Goal: Transaction & Acquisition: Obtain resource

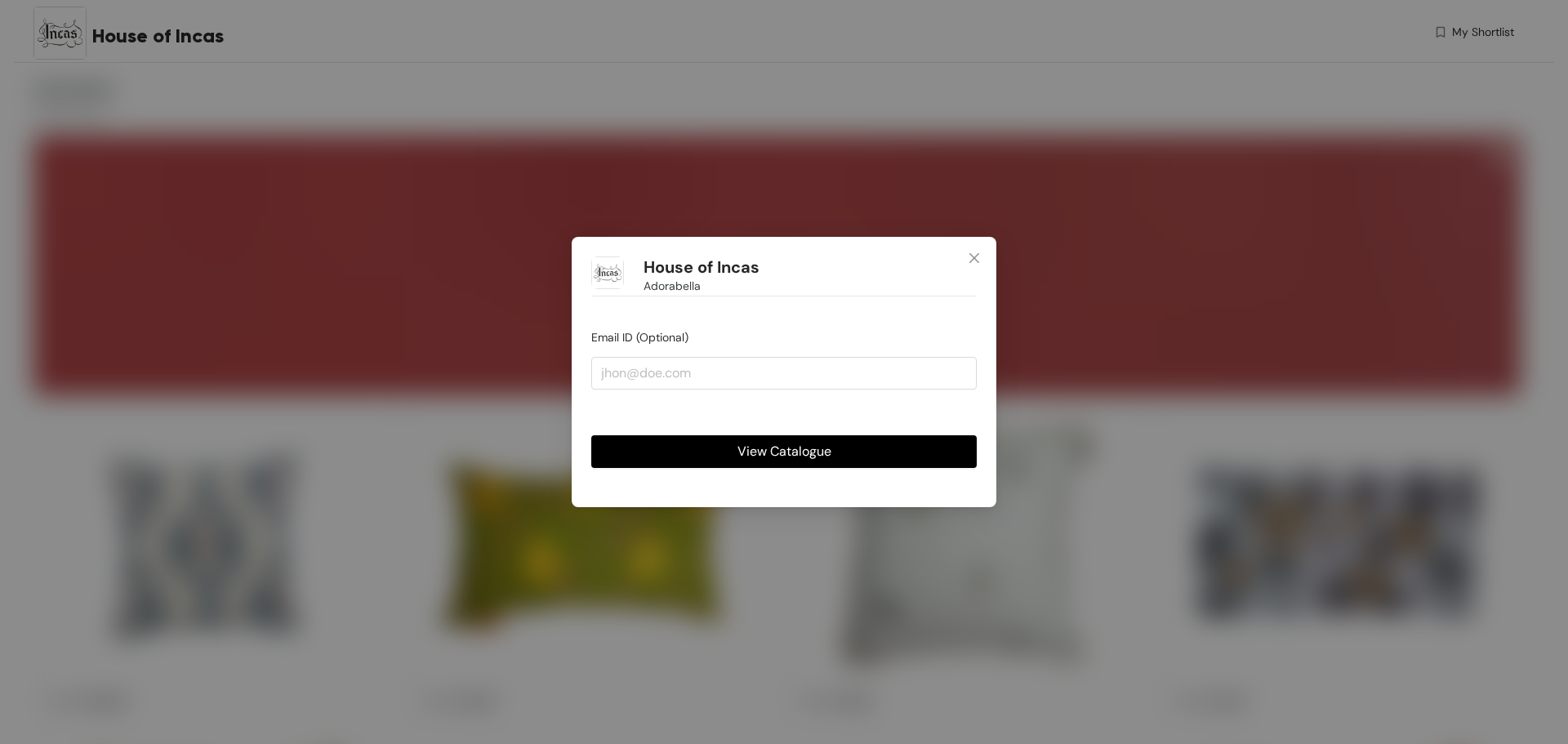
click at [812, 456] on span "View Catalogue" at bounding box center [784, 451] width 94 height 21
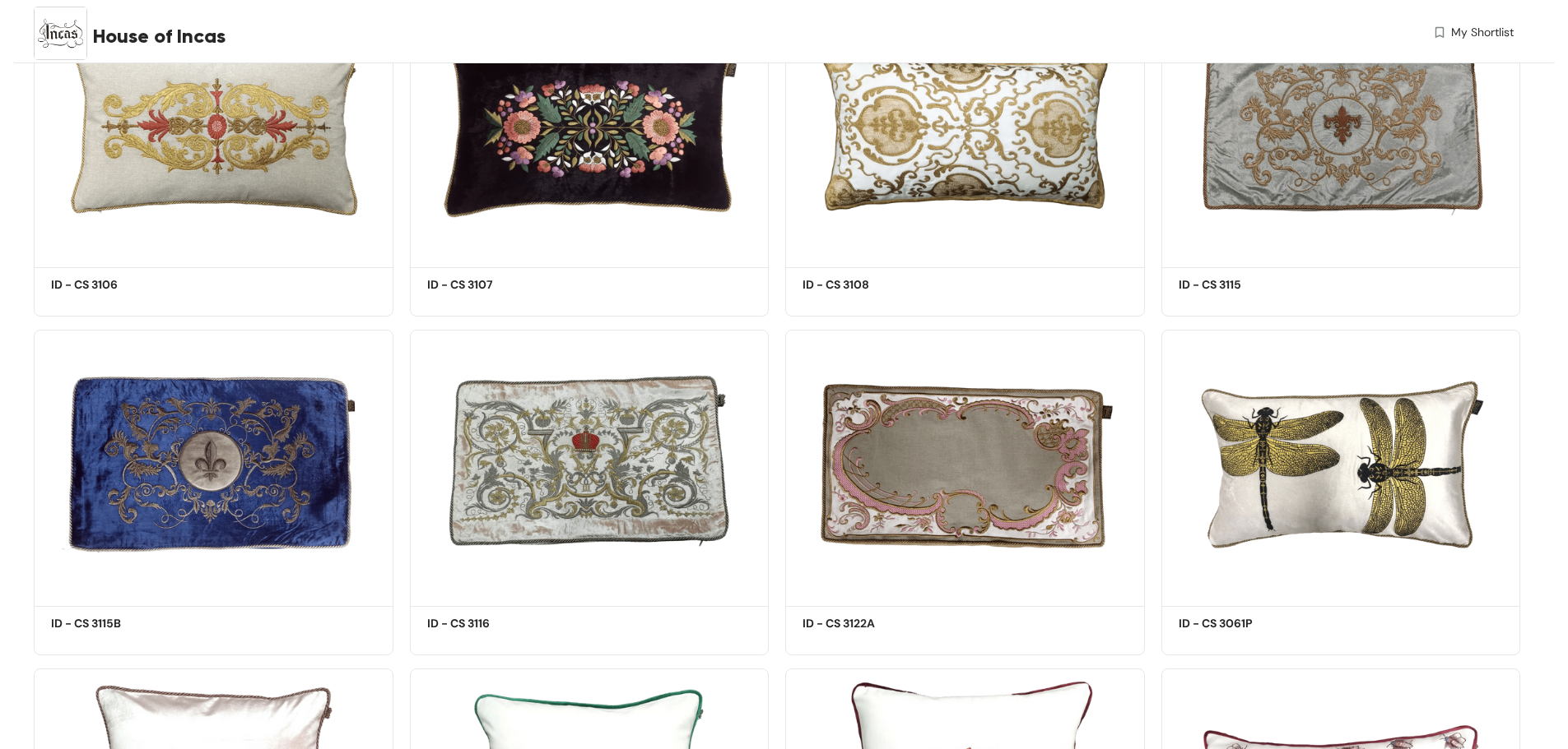
scroll to position [2139, 0]
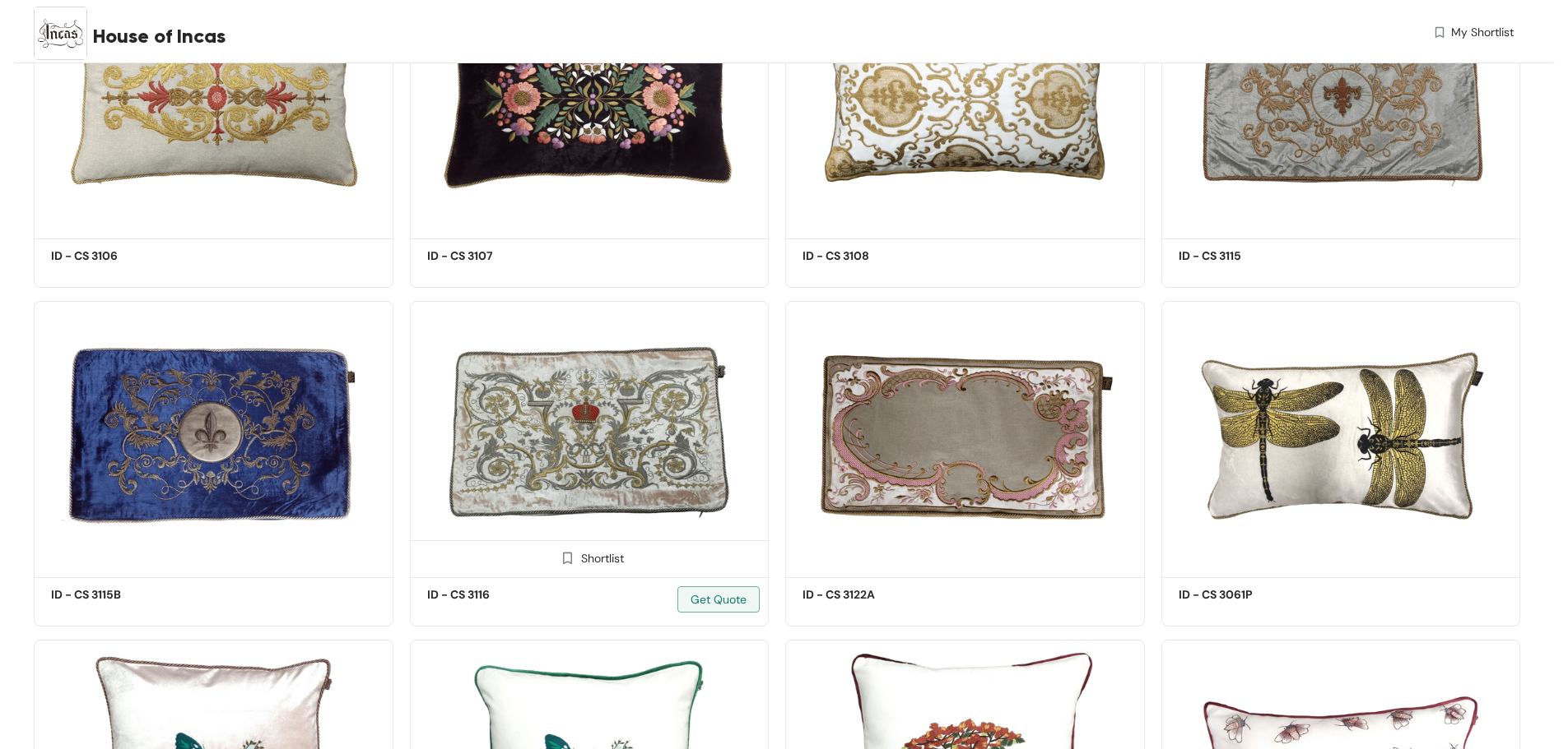
click at [566, 560] on img at bounding box center [568, 559] width 16 height 16
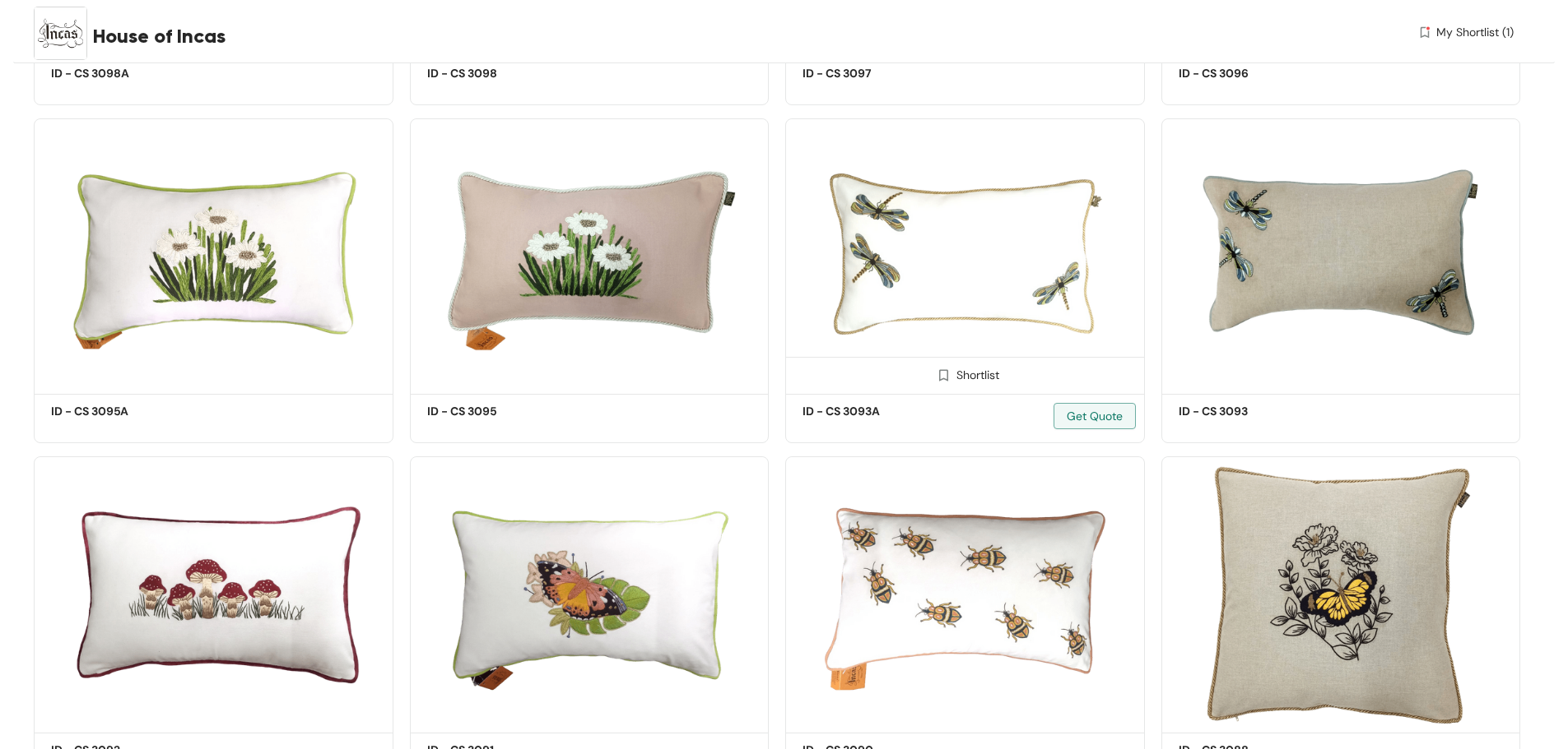
scroll to position [2961, 0]
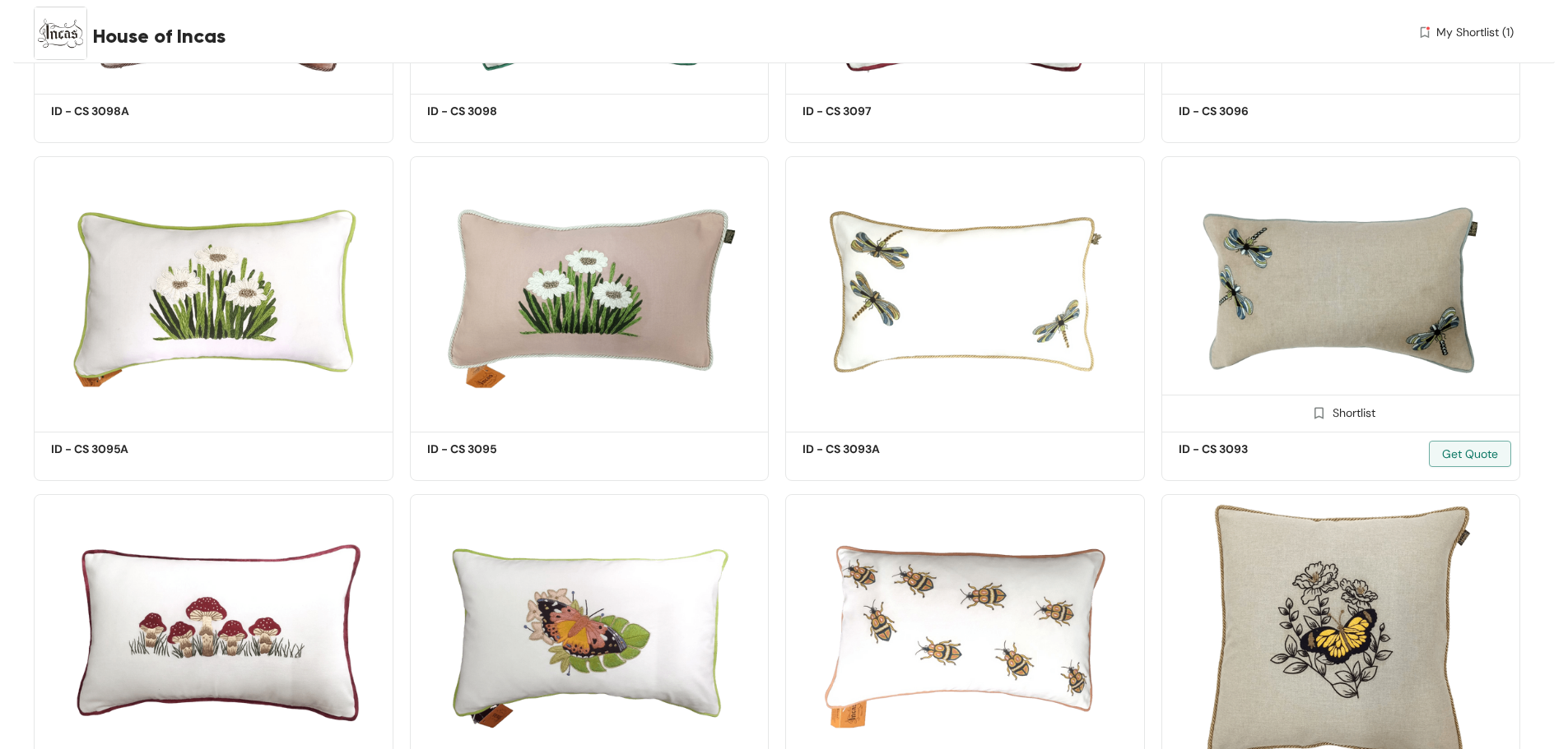
click at [1318, 415] on img at bounding box center [1319, 414] width 16 height 16
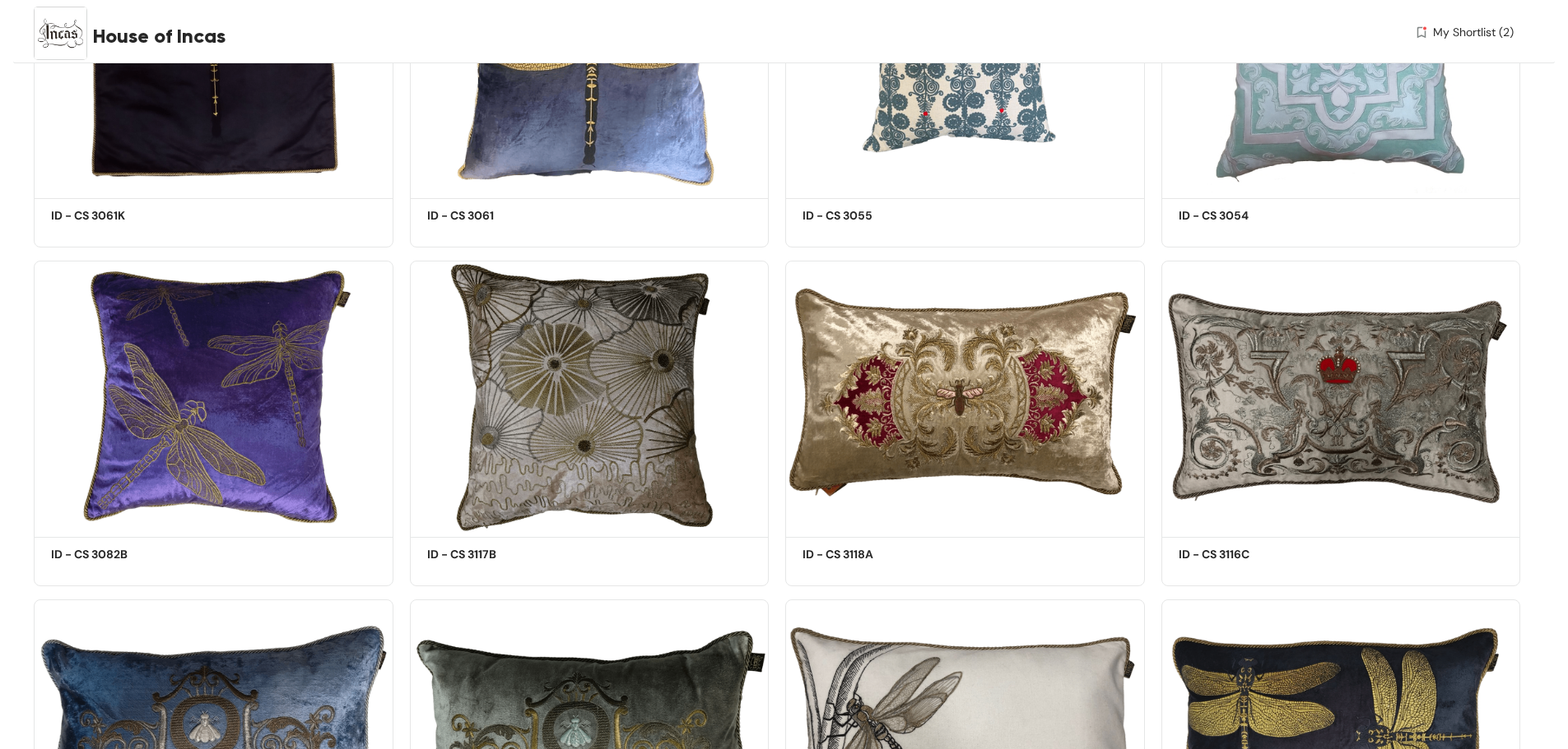
scroll to position [5923, 0]
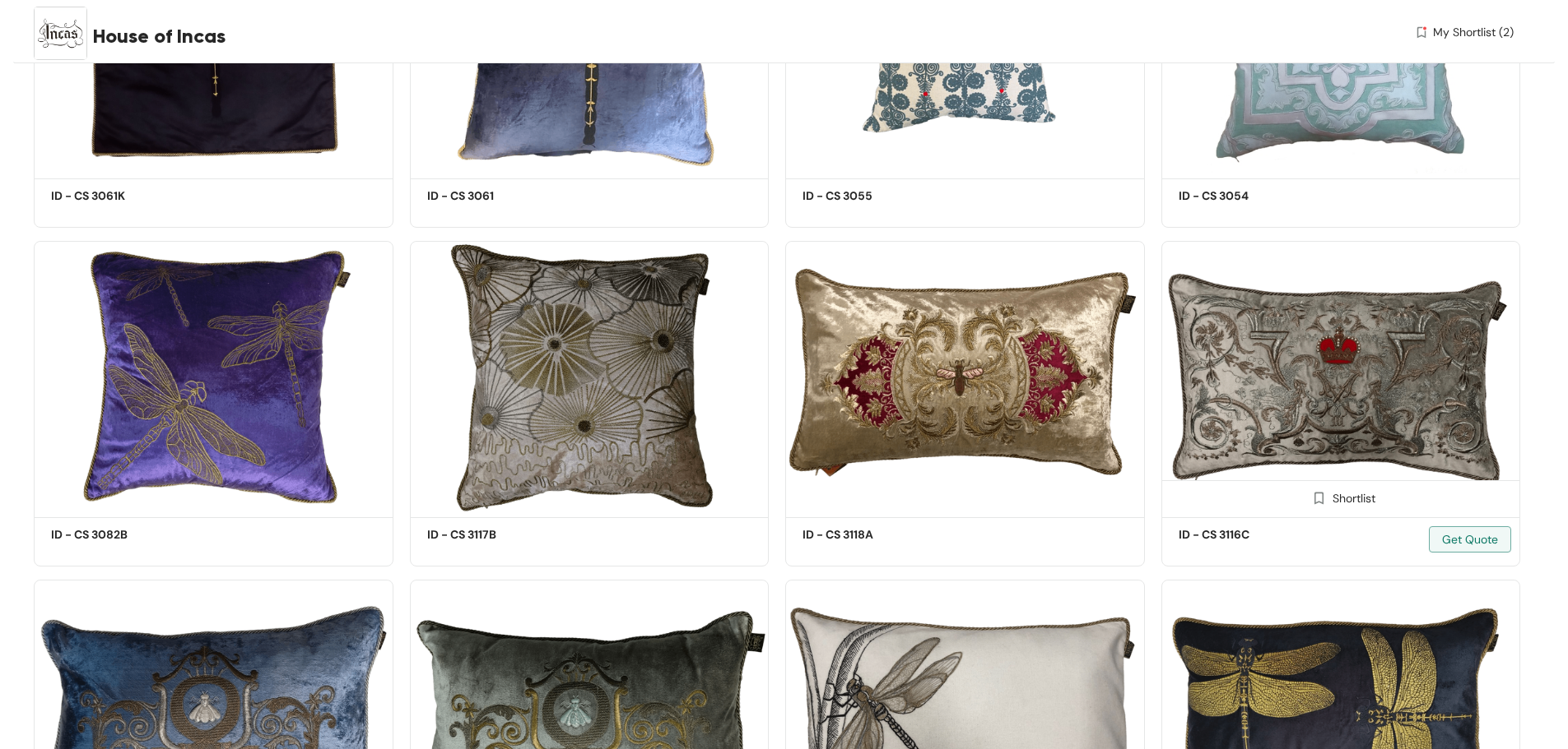
click at [1317, 497] on img at bounding box center [1319, 498] width 16 height 16
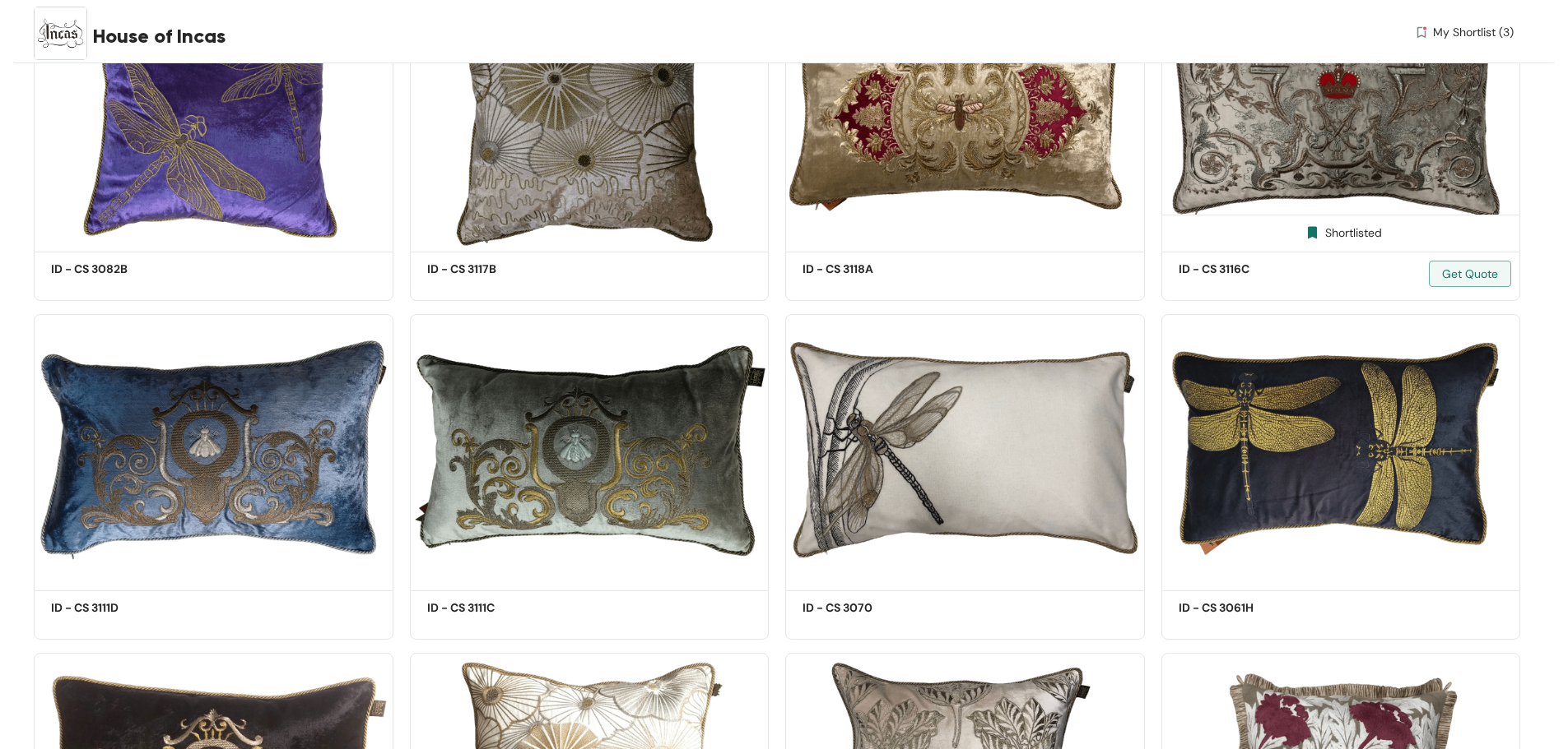
scroll to position [6252, 0]
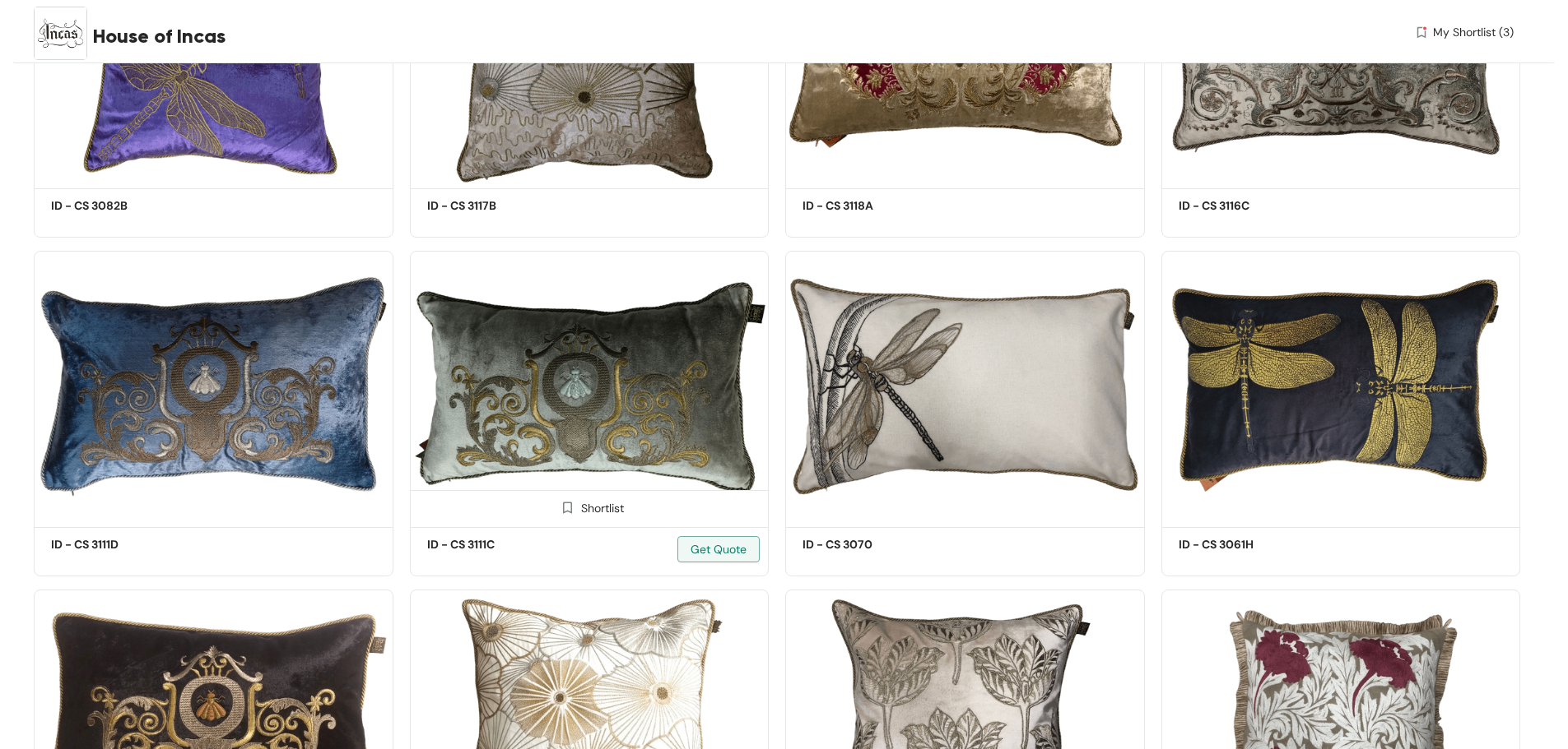
click at [568, 508] on img at bounding box center [568, 508] width 16 height 16
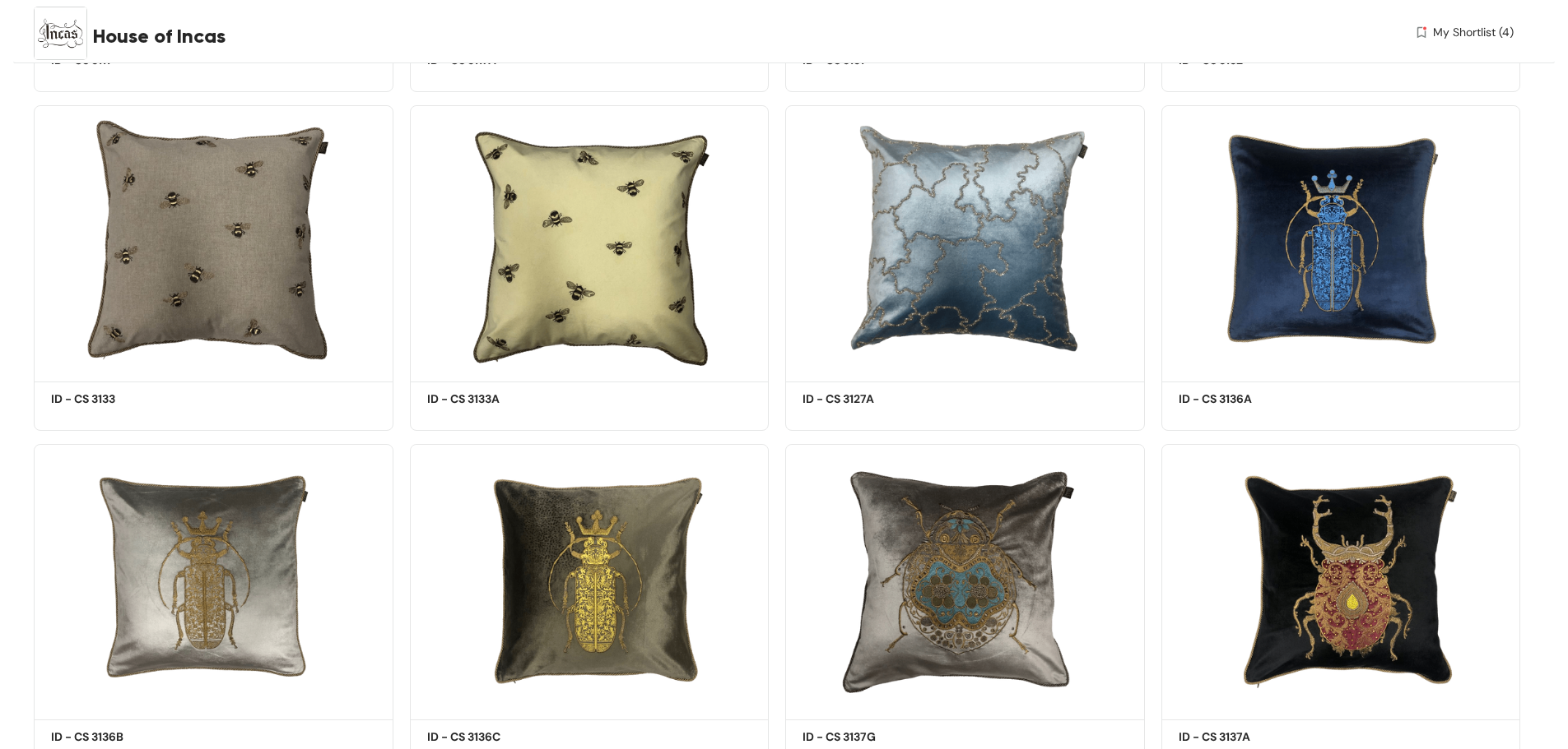
scroll to position [7239, 0]
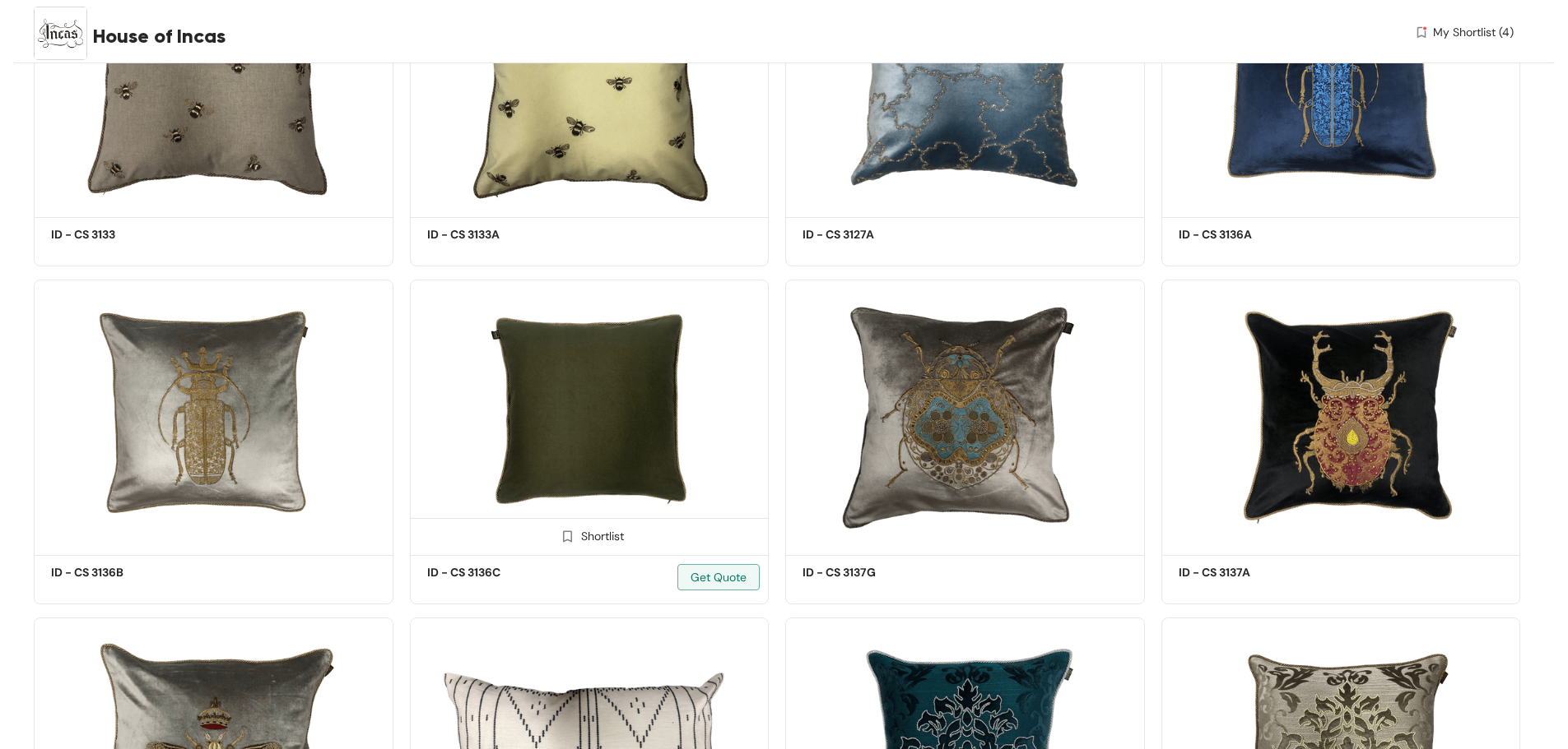
click at [564, 534] on img at bounding box center [568, 537] width 16 height 16
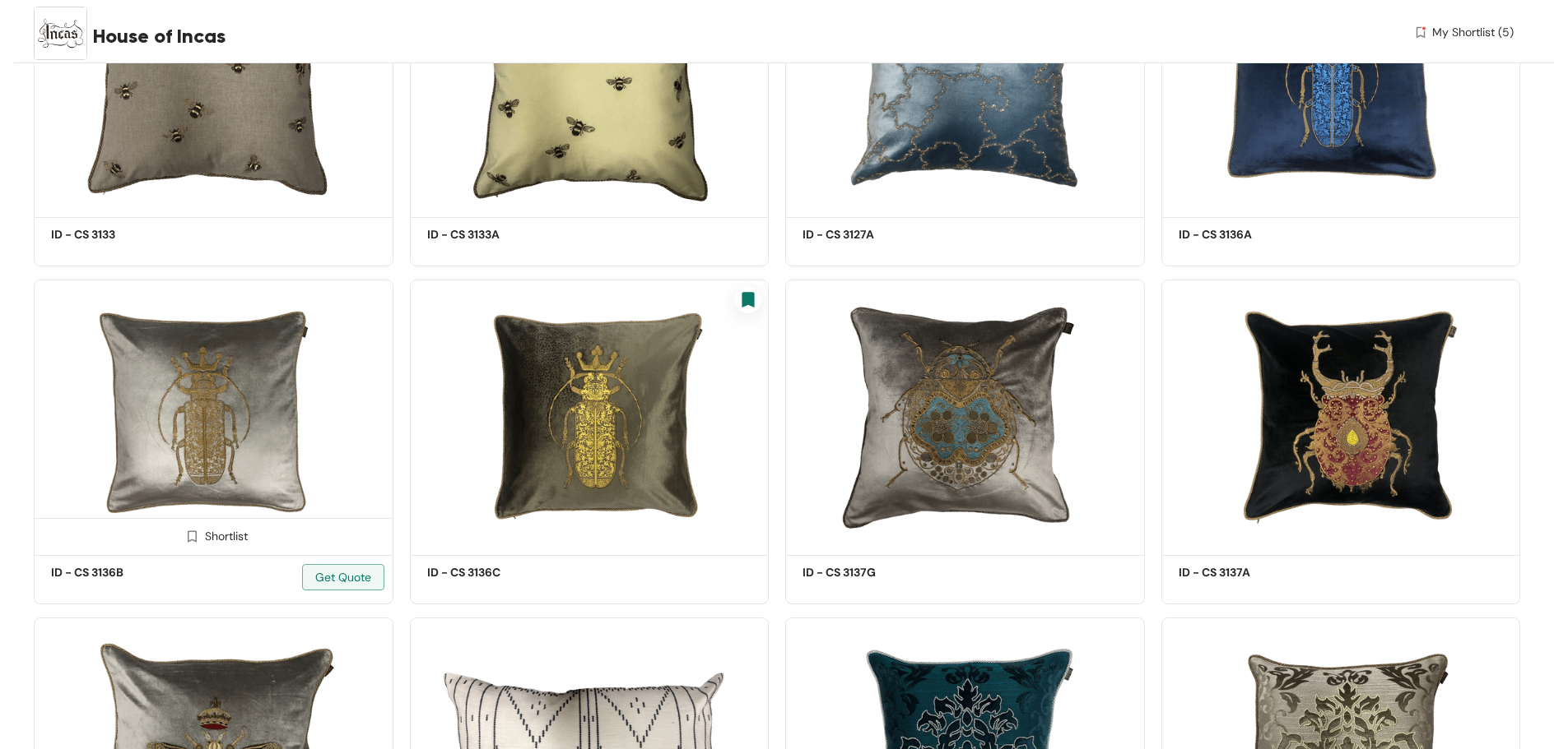
click at [193, 536] on img at bounding box center [193, 537] width 16 height 16
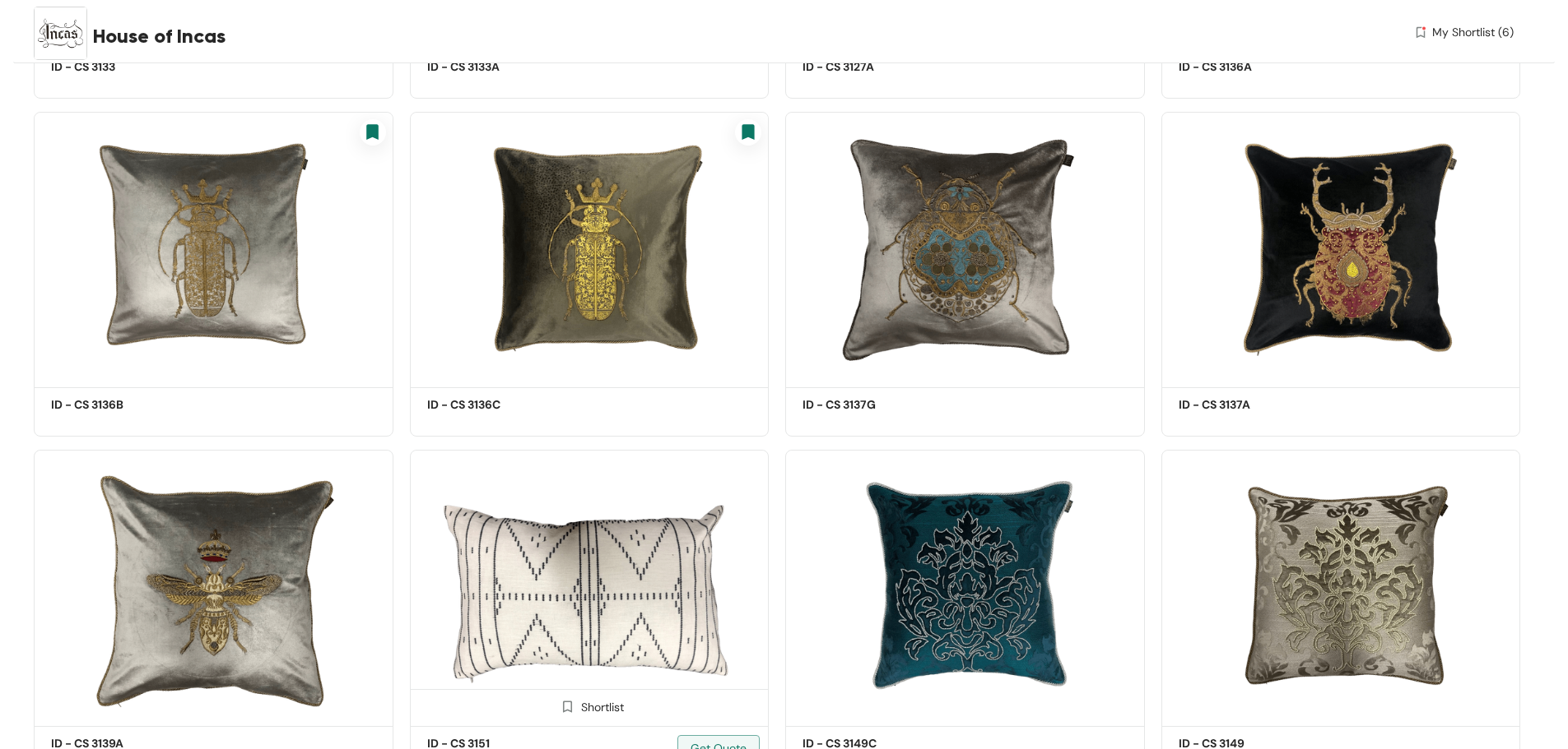
scroll to position [7567, 0]
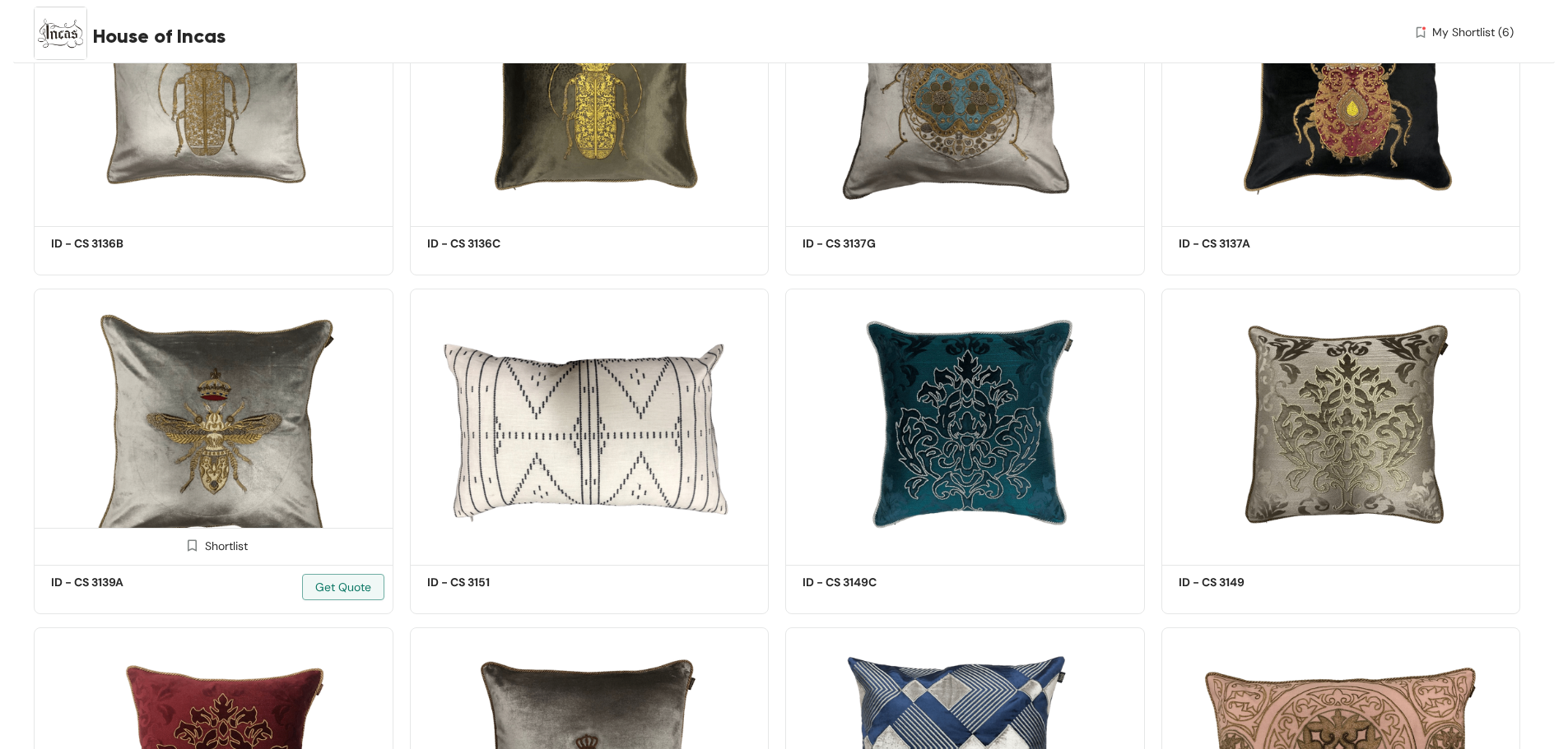
click at [195, 545] on img at bounding box center [193, 546] width 16 height 16
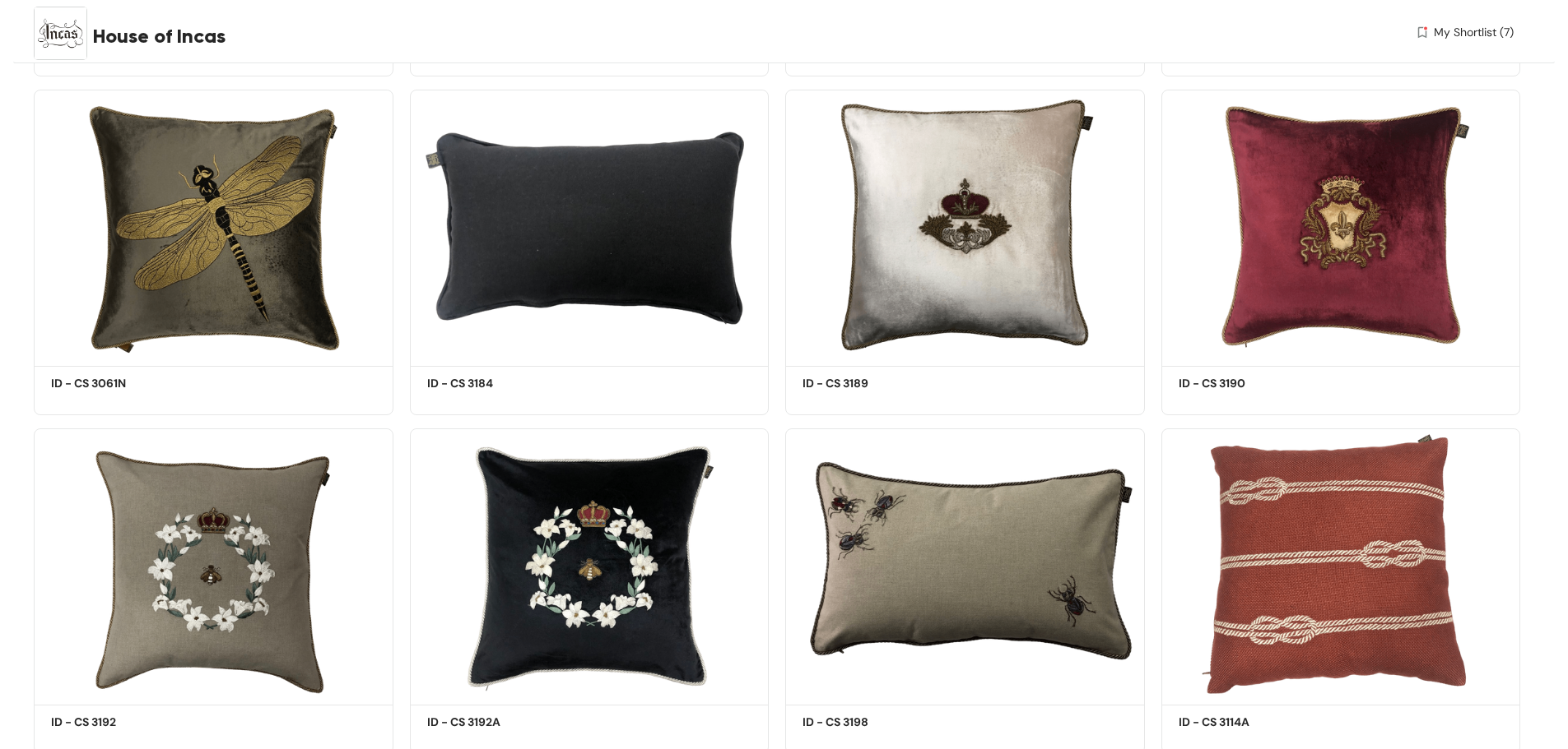
scroll to position [16616, 0]
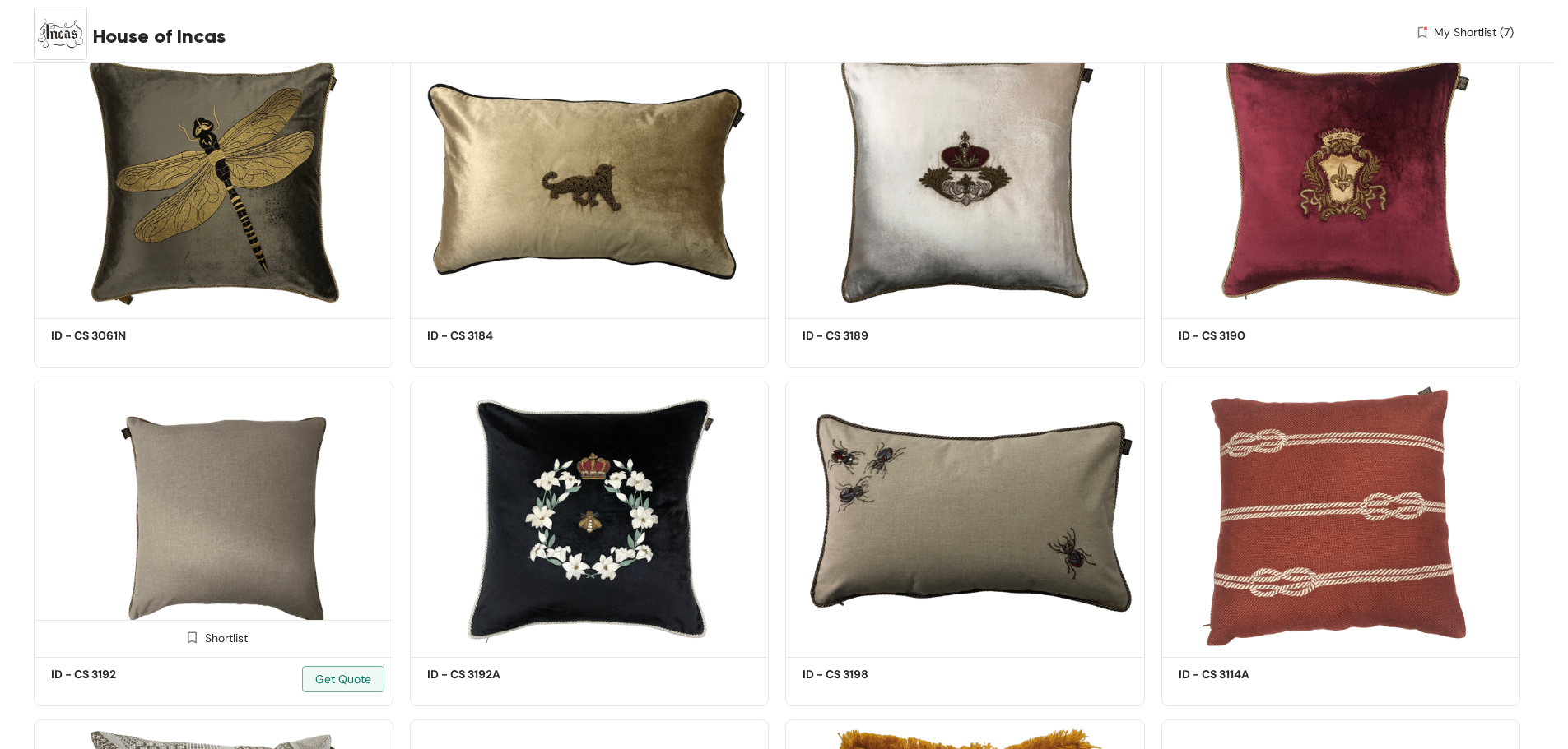
click at [192, 637] on img at bounding box center [193, 638] width 16 height 16
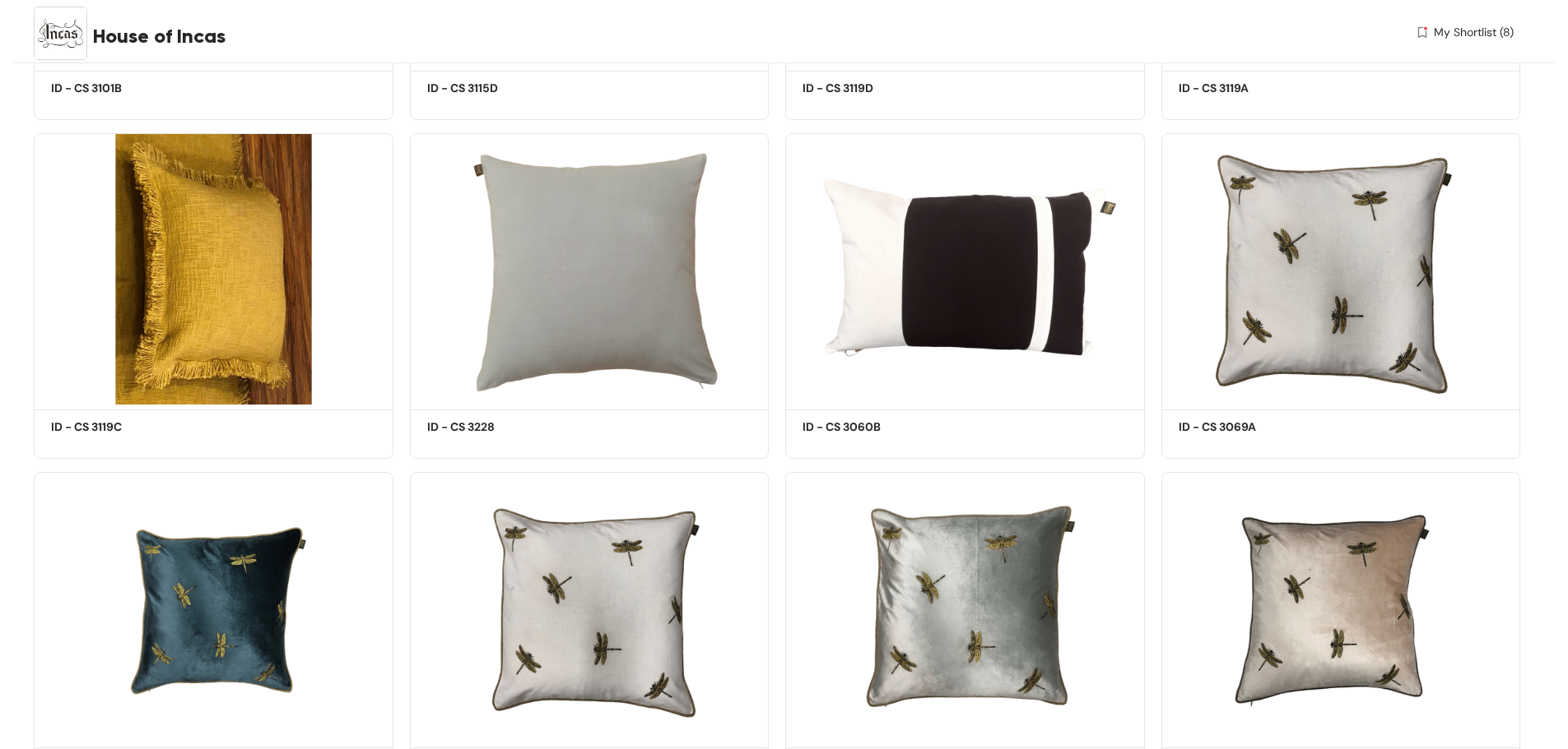
scroll to position [17603, 0]
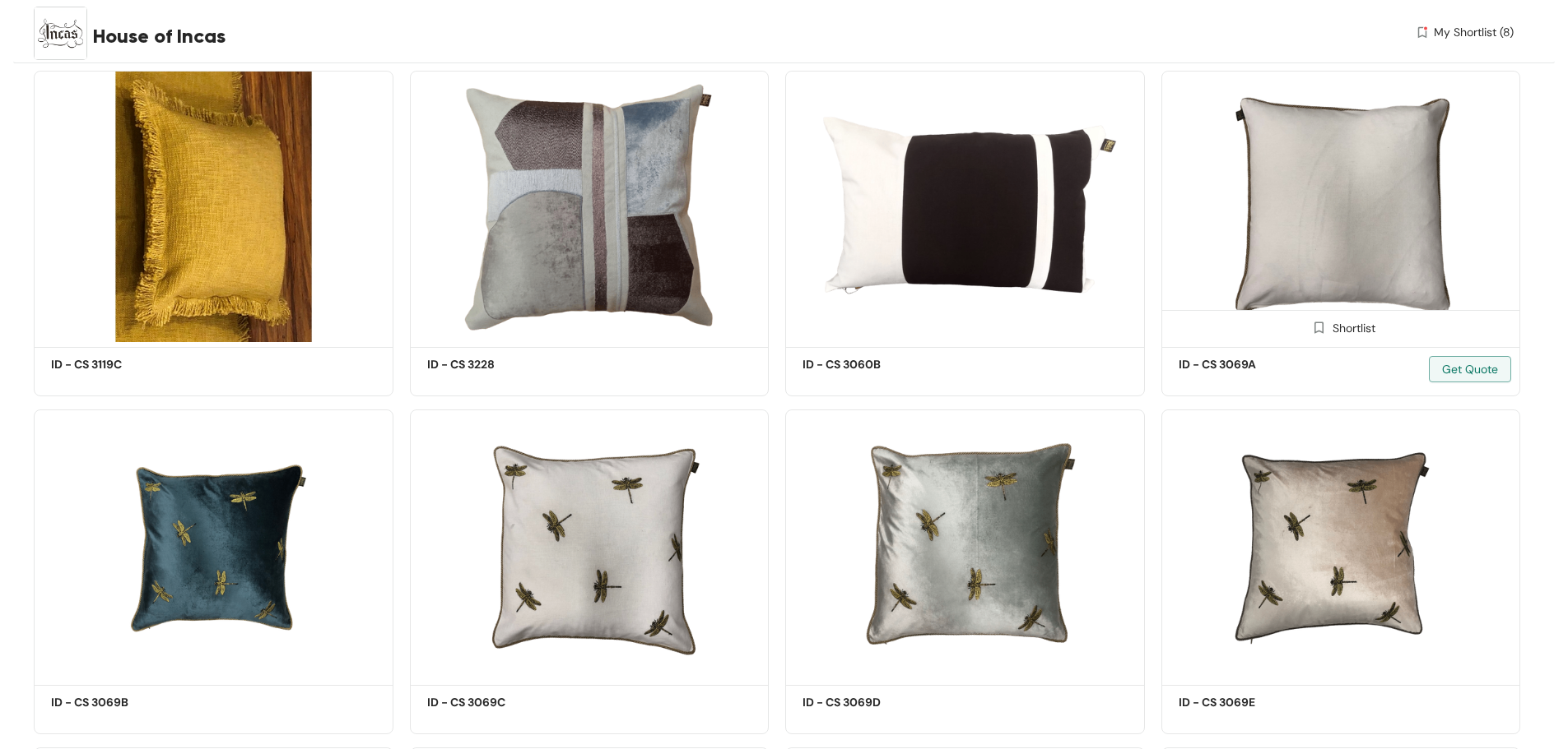
click at [1318, 327] on img at bounding box center [1319, 328] width 16 height 16
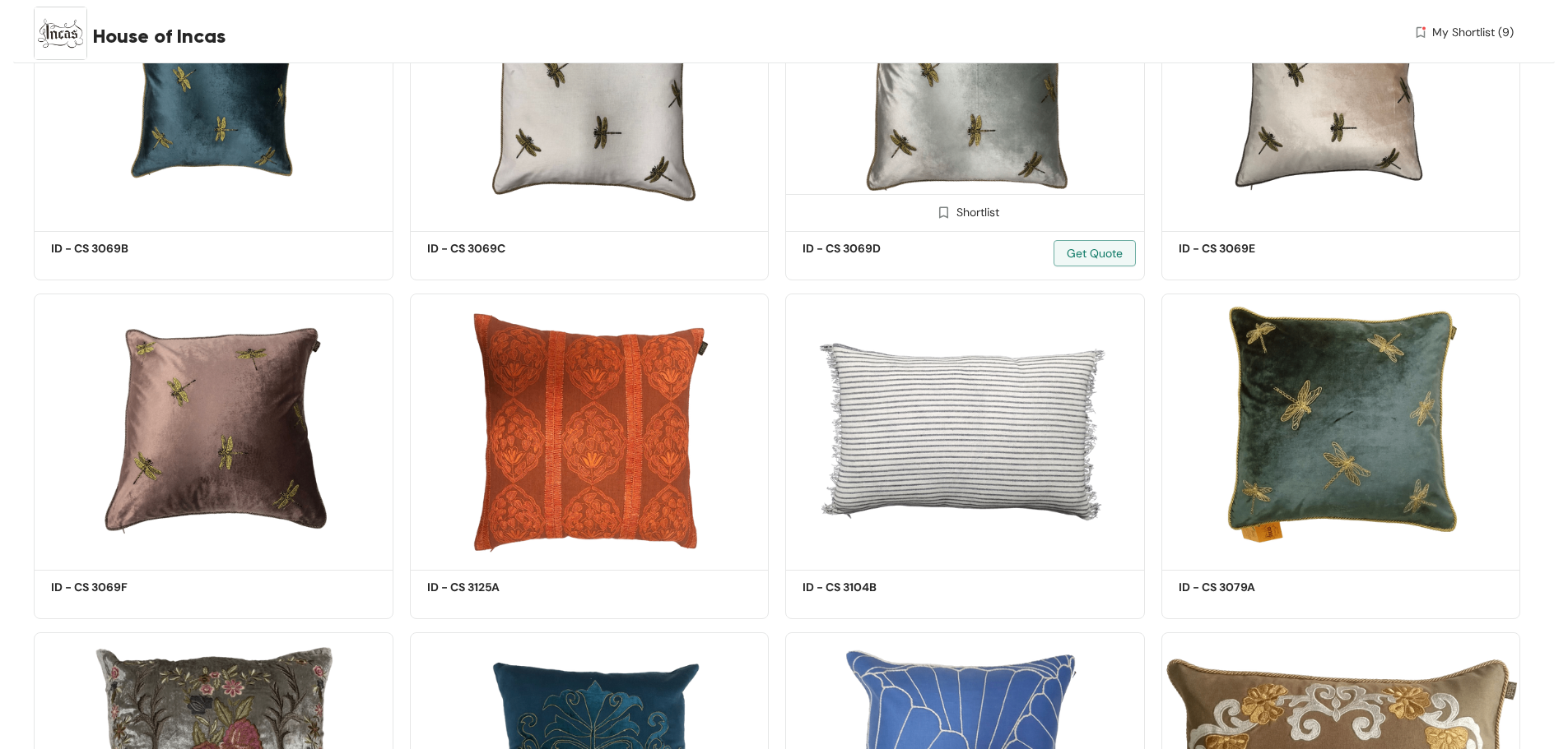
scroll to position [18097, 0]
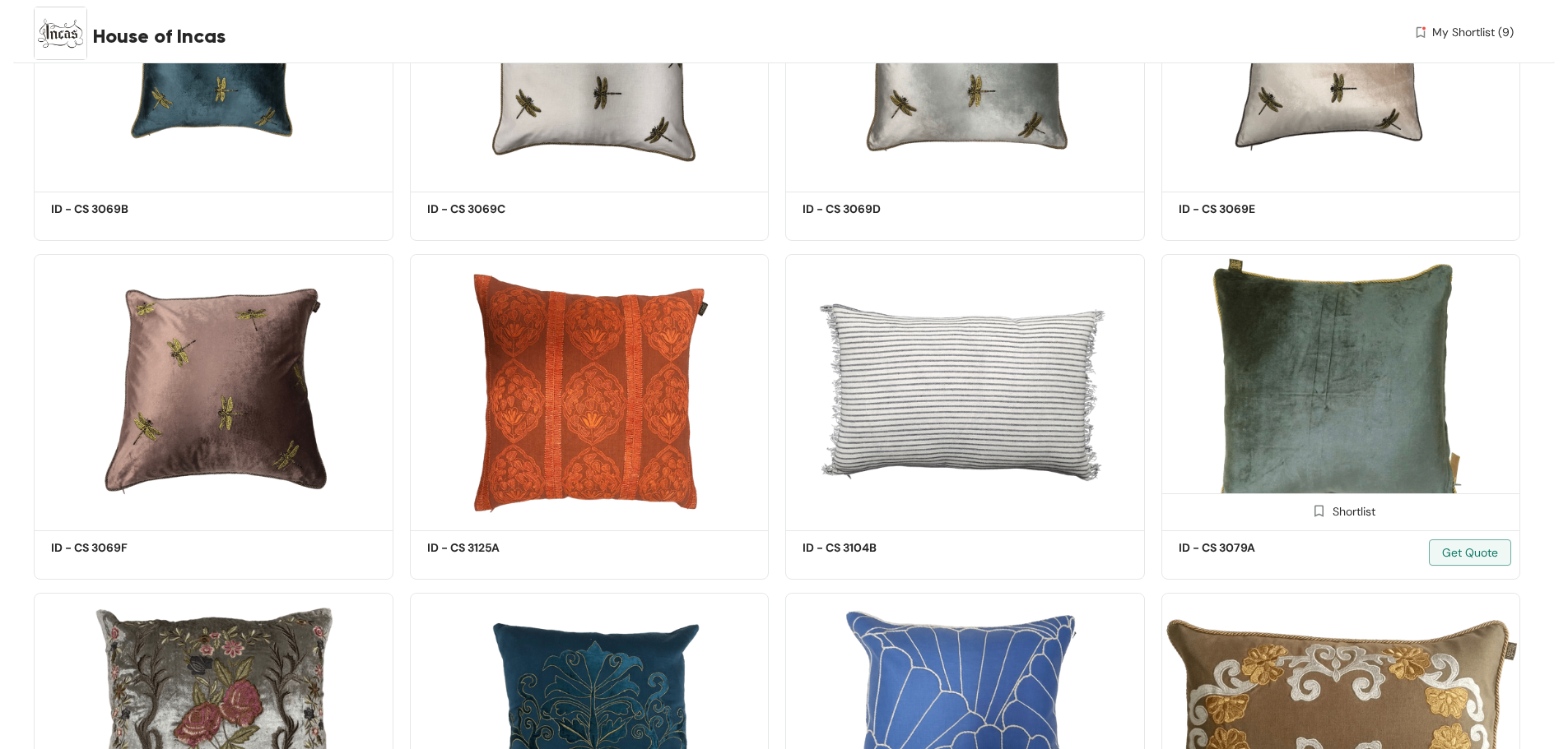
click at [1317, 512] on img at bounding box center [1319, 511] width 16 height 16
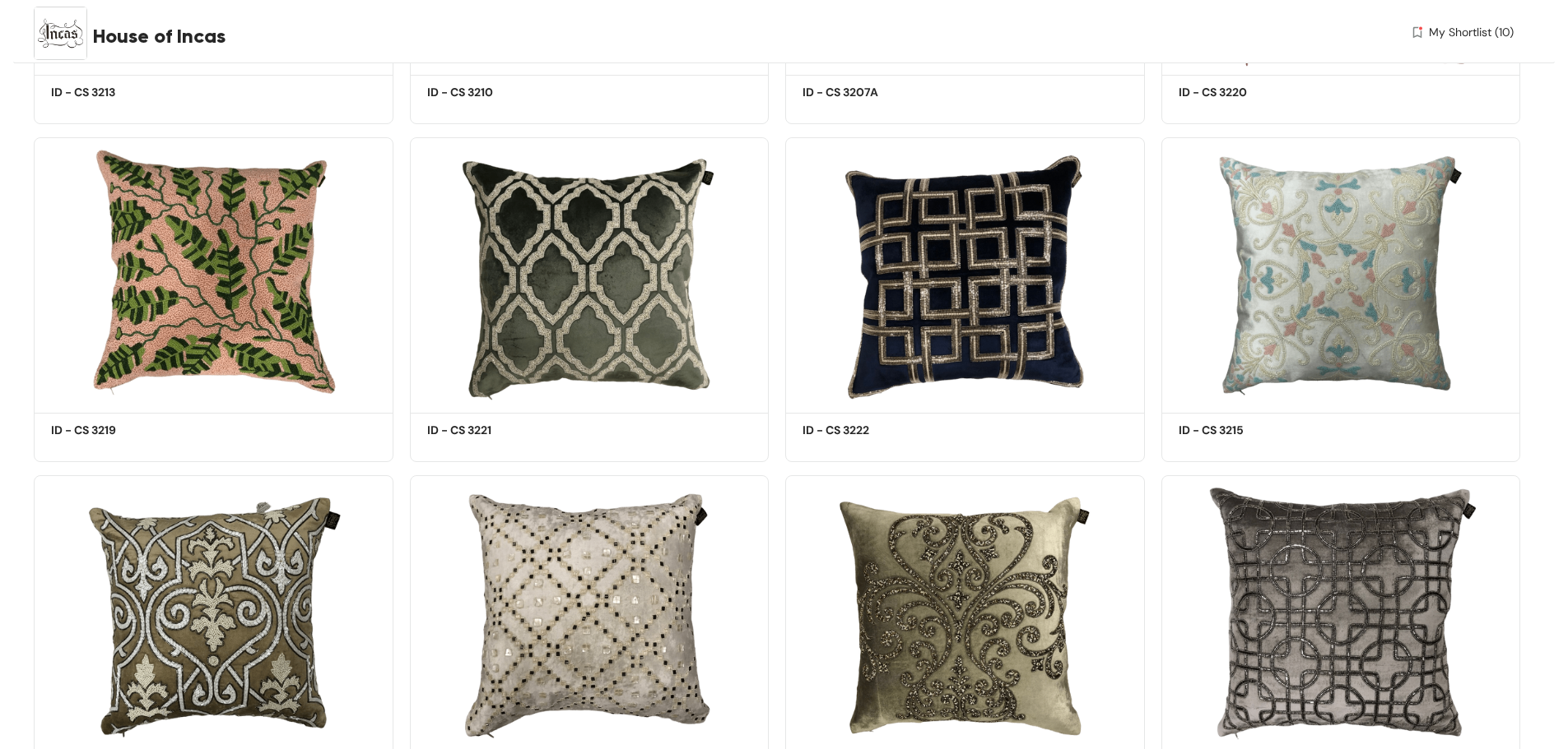
scroll to position [20071, 0]
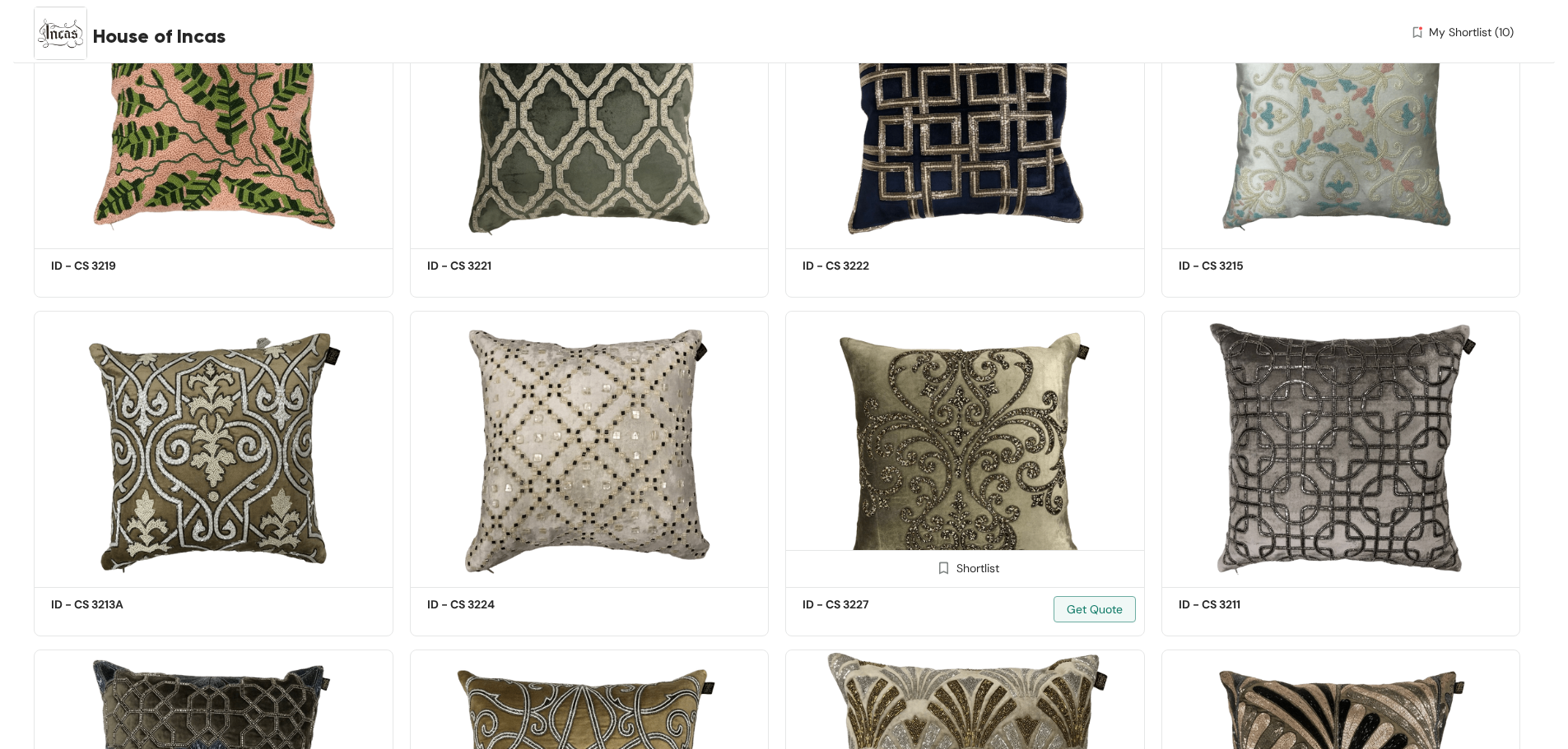
click at [937, 566] on img at bounding box center [944, 568] width 16 height 16
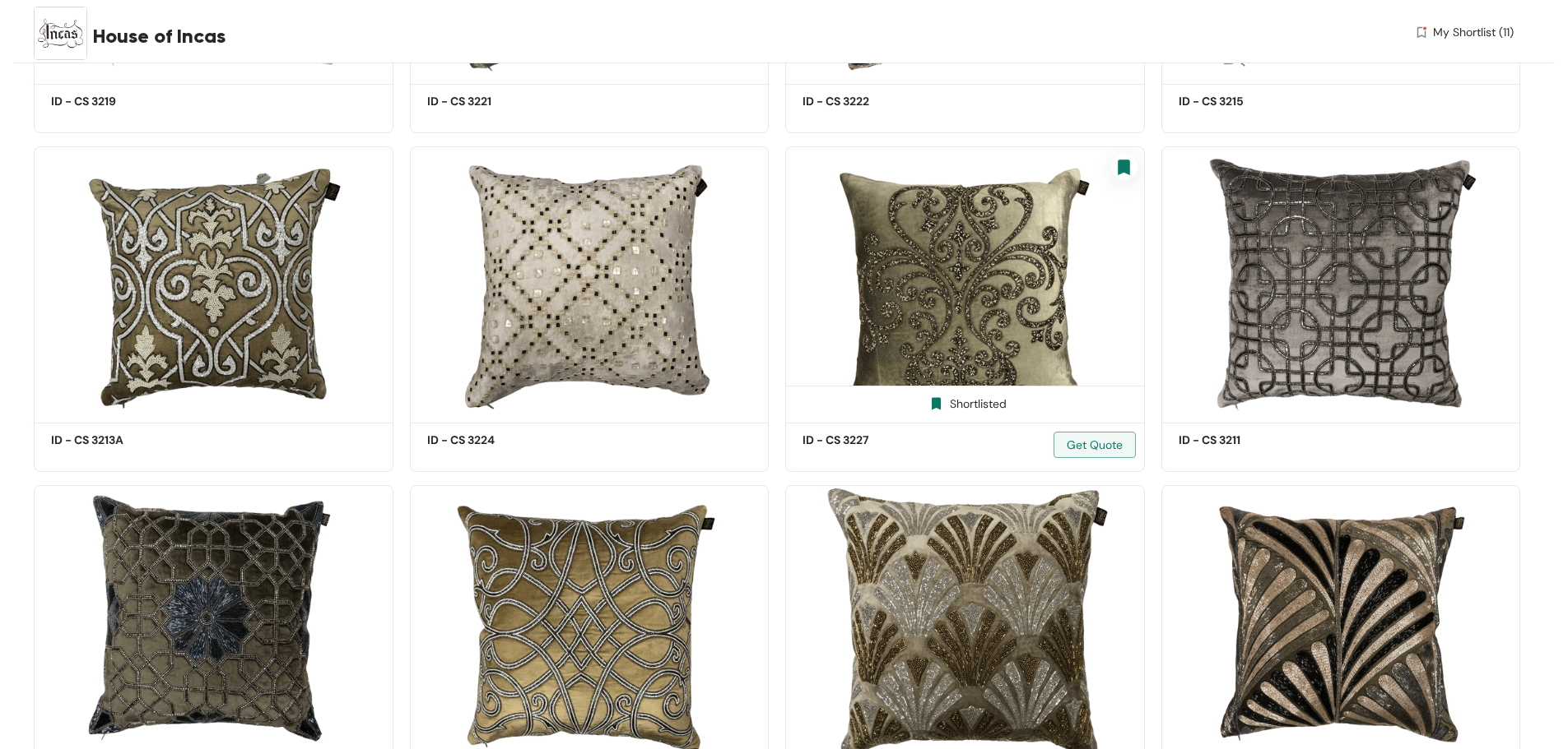
scroll to position [20400, 0]
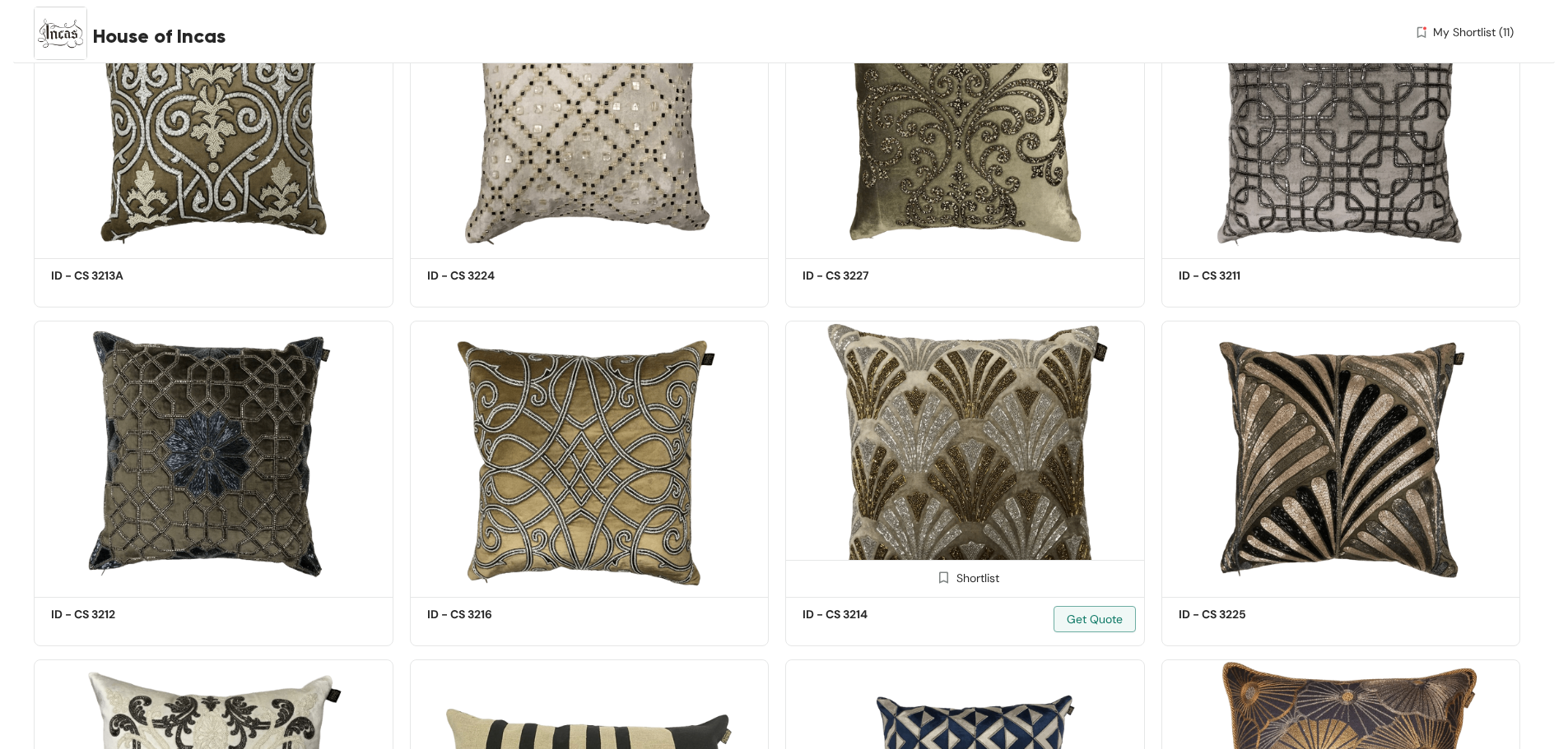
click at [942, 578] on img at bounding box center [944, 578] width 16 height 16
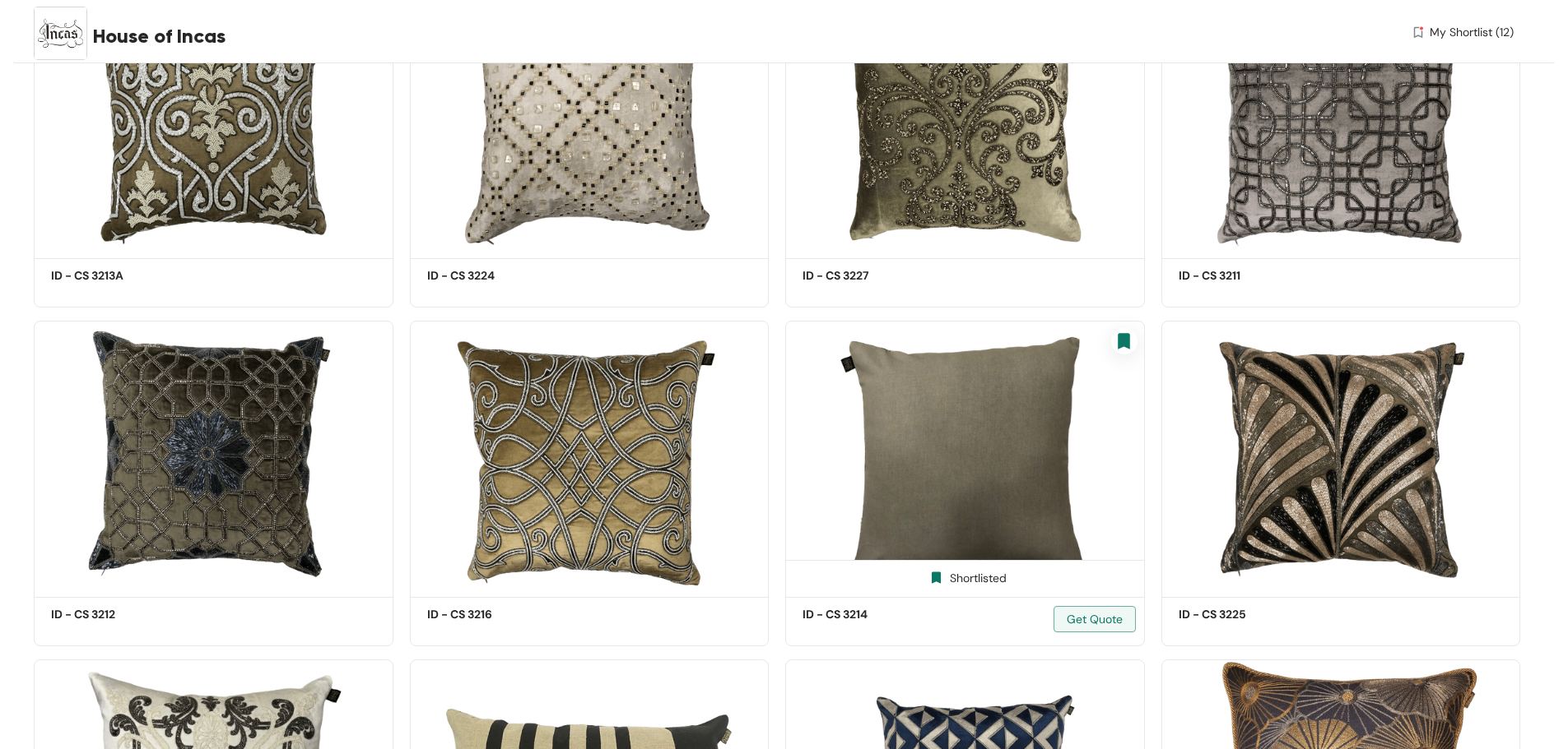
click at [940, 581] on img at bounding box center [936, 578] width 16 height 16
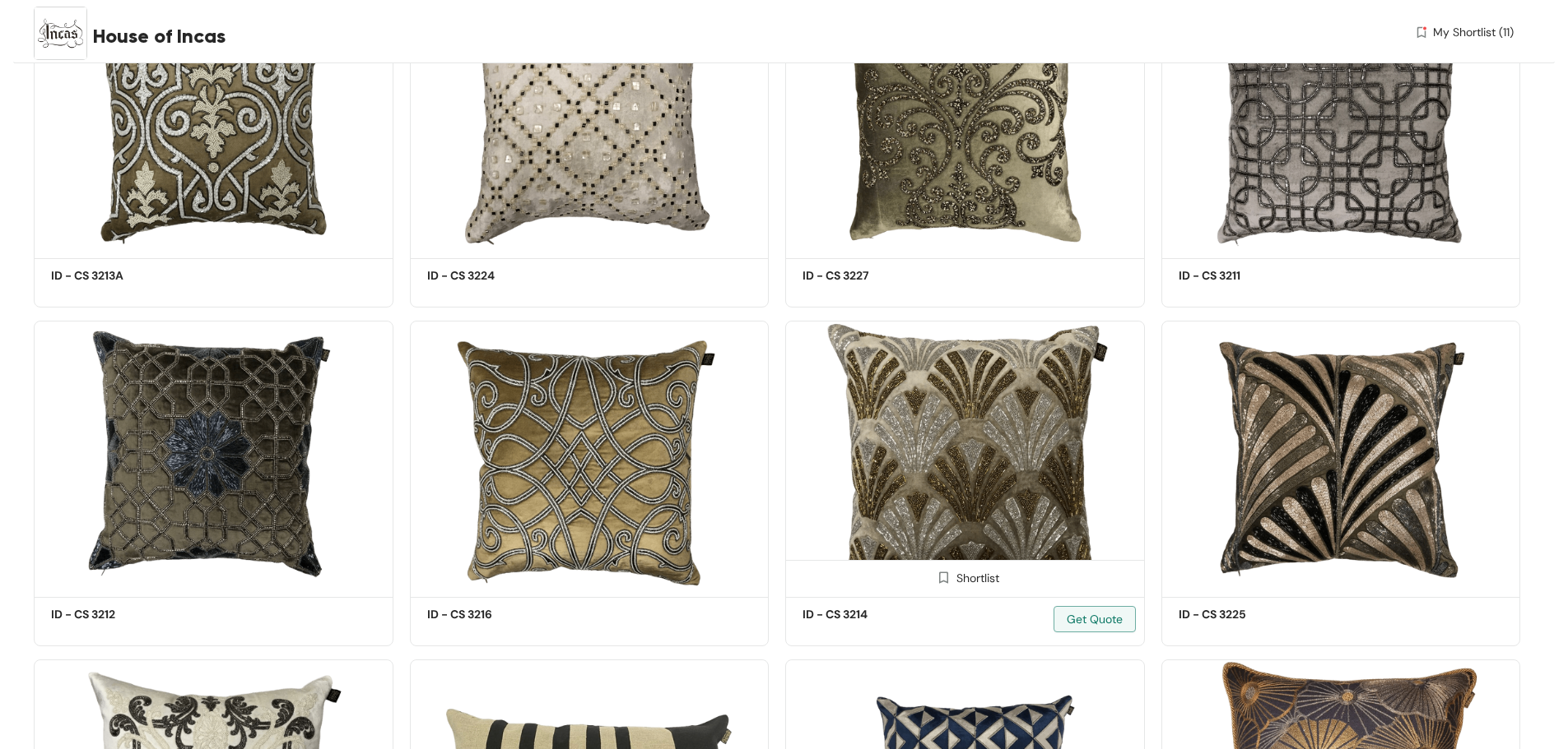
click at [940, 576] on img at bounding box center [944, 578] width 16 height 16
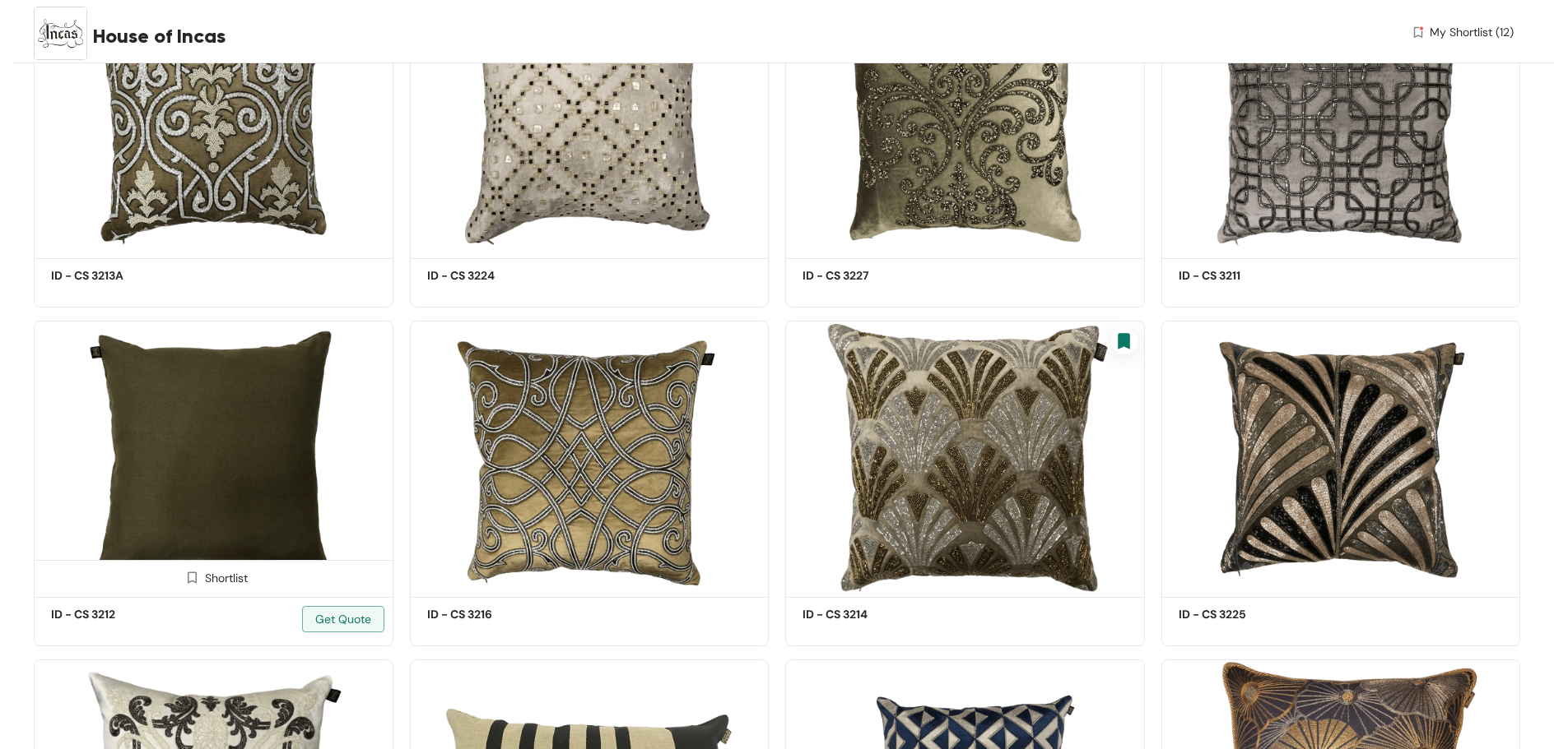
click at [193, 575] on img at bounding box center [193, 578] width 16 height 16
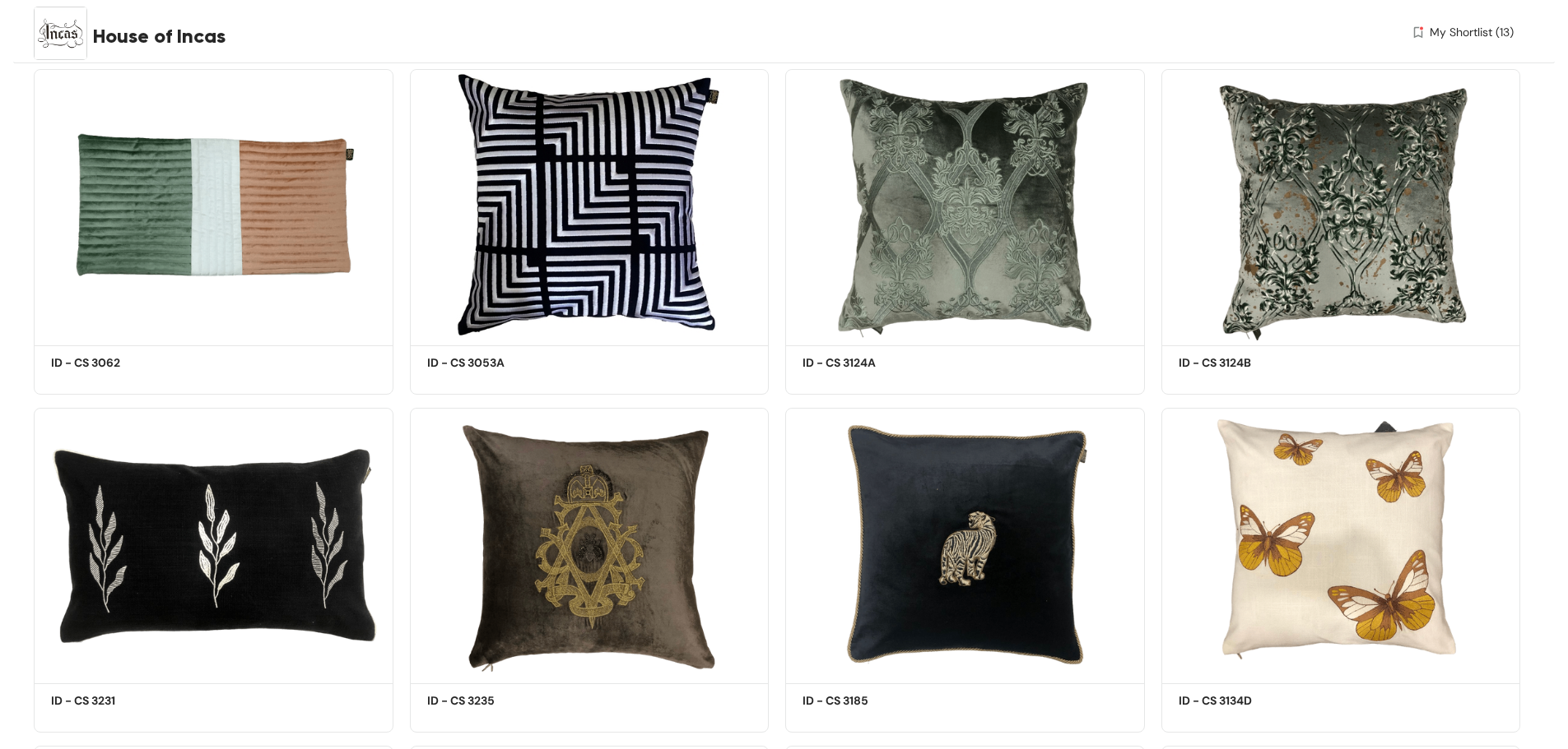
scroll to position [22045, 0]
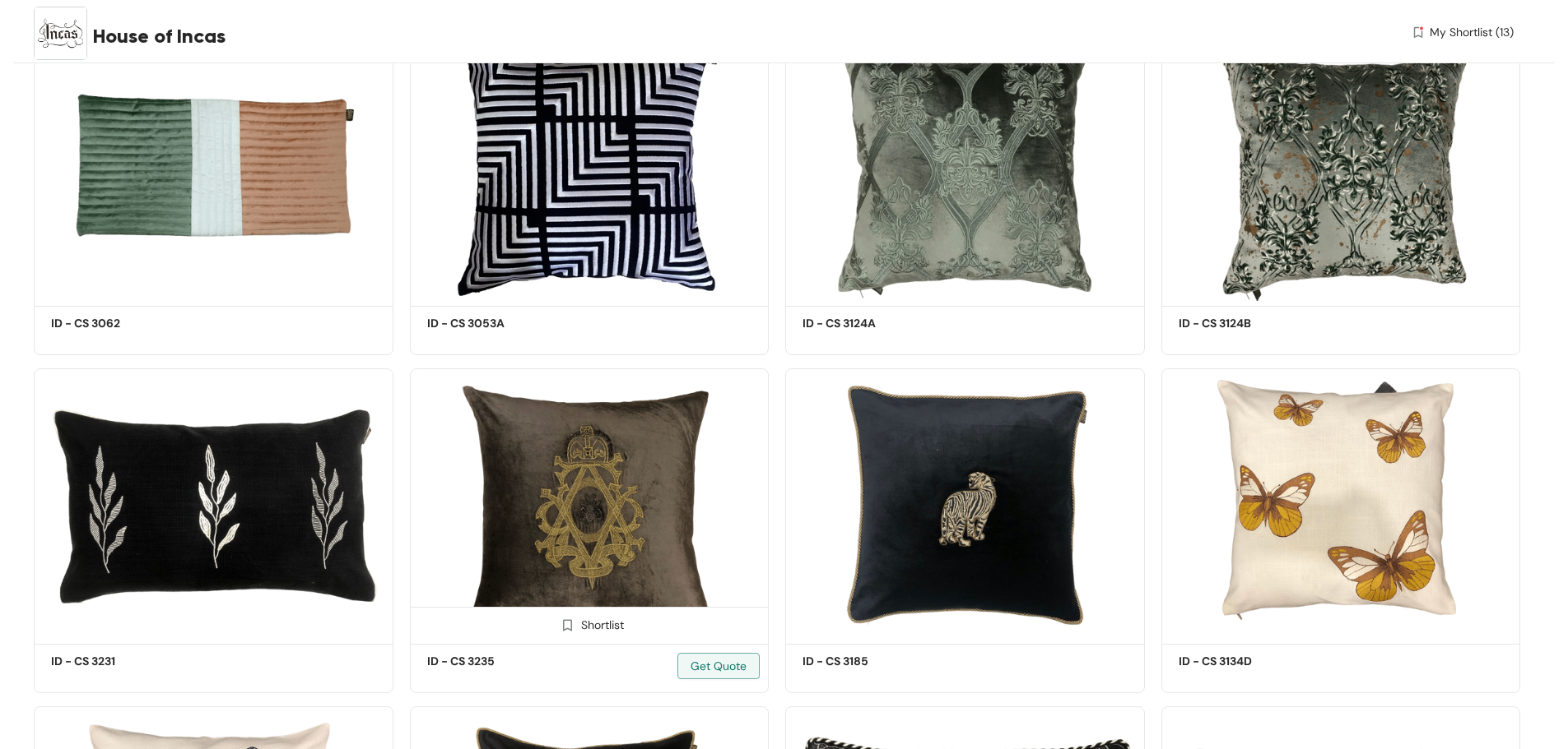
click at [567, 623] on img at bounding box center [568, 626] width 16 height 16
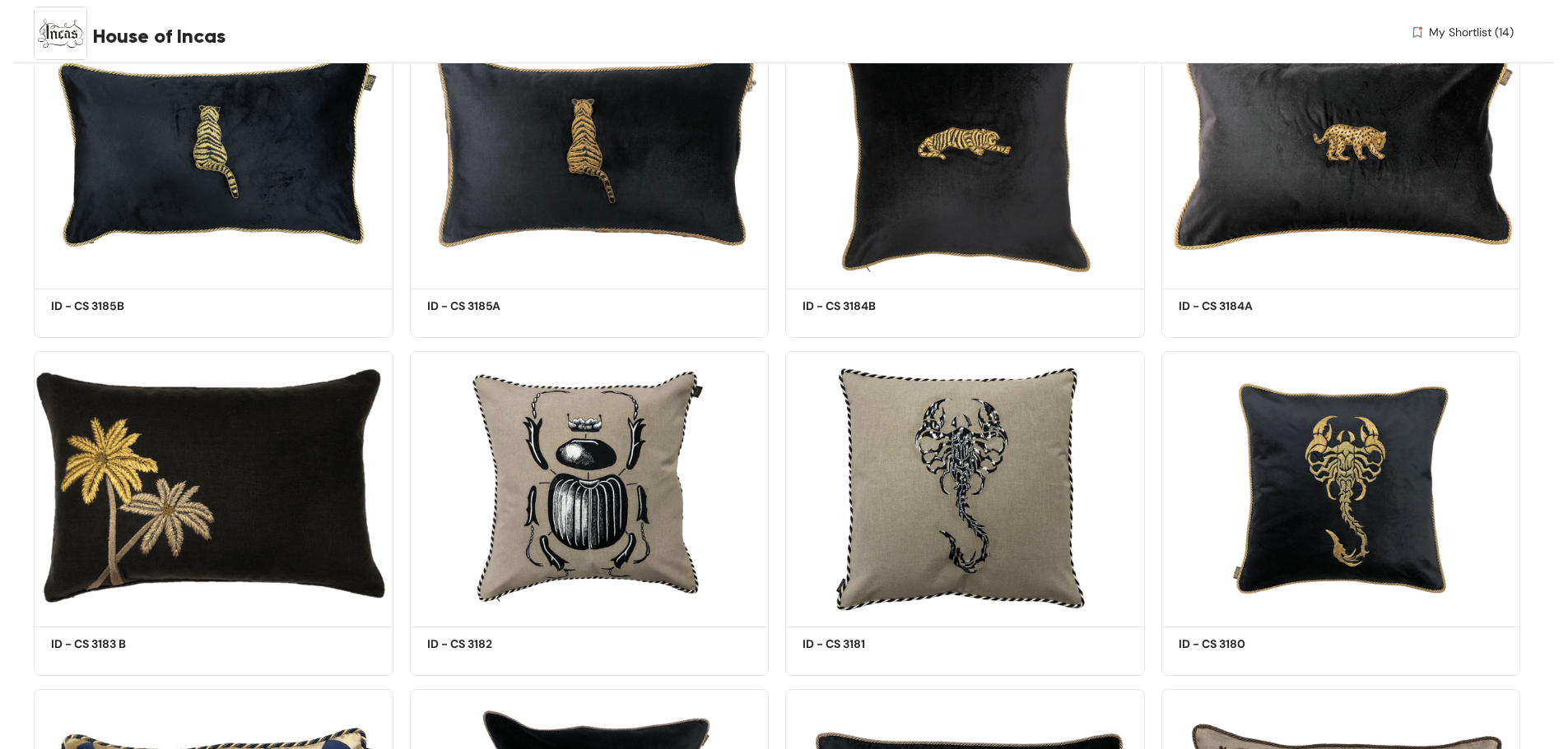
scroll to position [25170, 0]
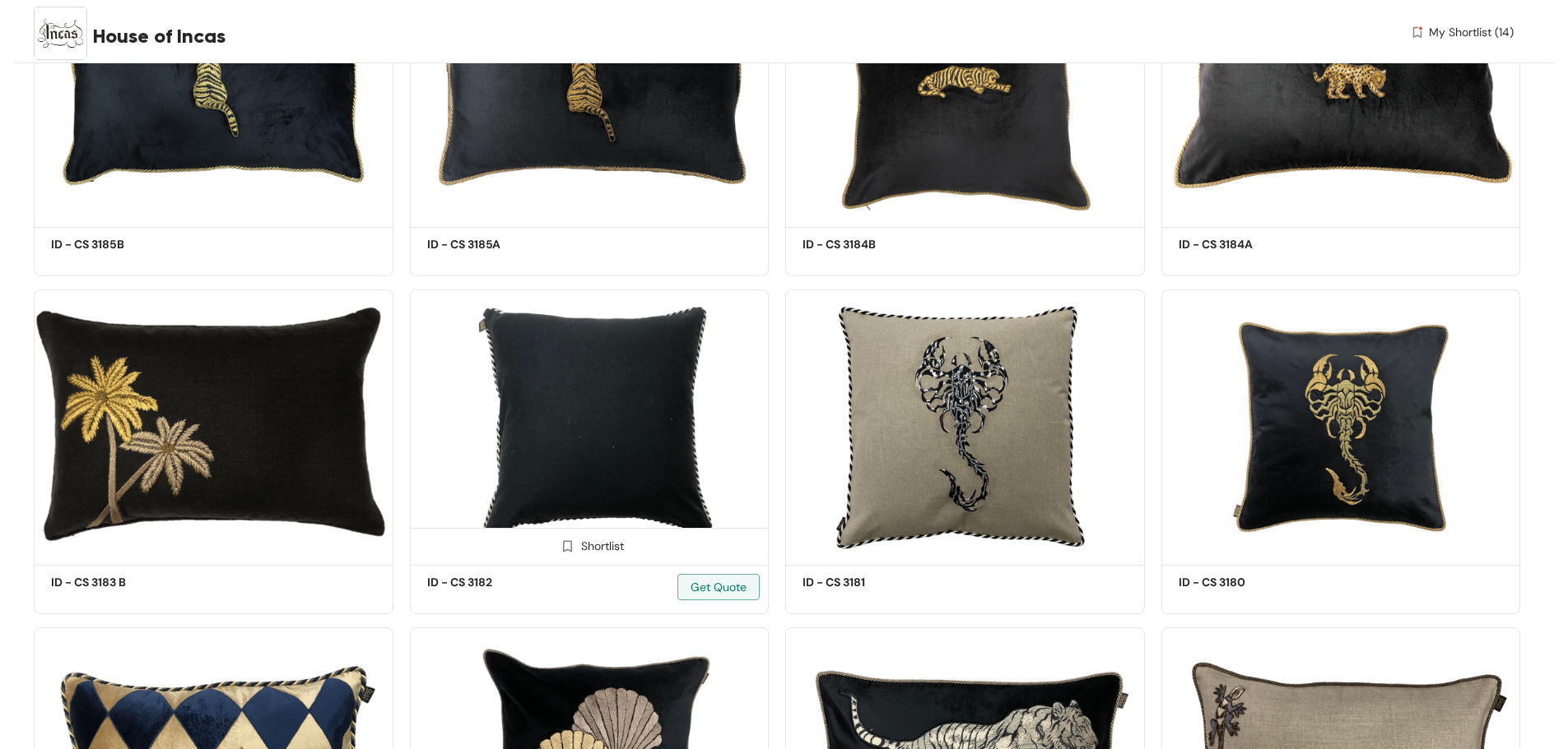
click at [564, 549] on img at bounding box center [568, 547] width 16 height 16
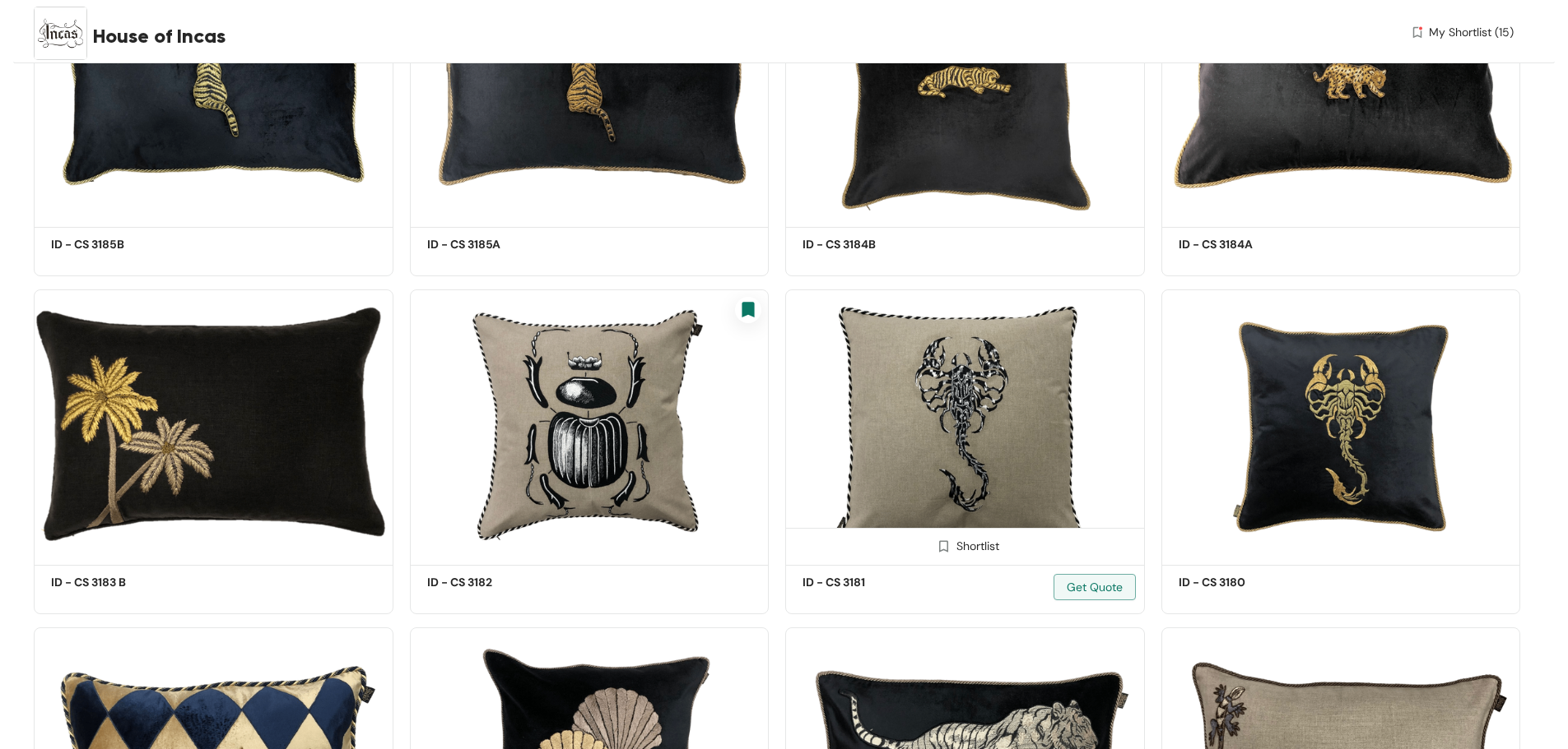
click at [947, 545] on img at bounding box center [944, 547] width 16 height 16
click at [1320, 547] on img at bounding box center [1319, 547] width 16 height 16
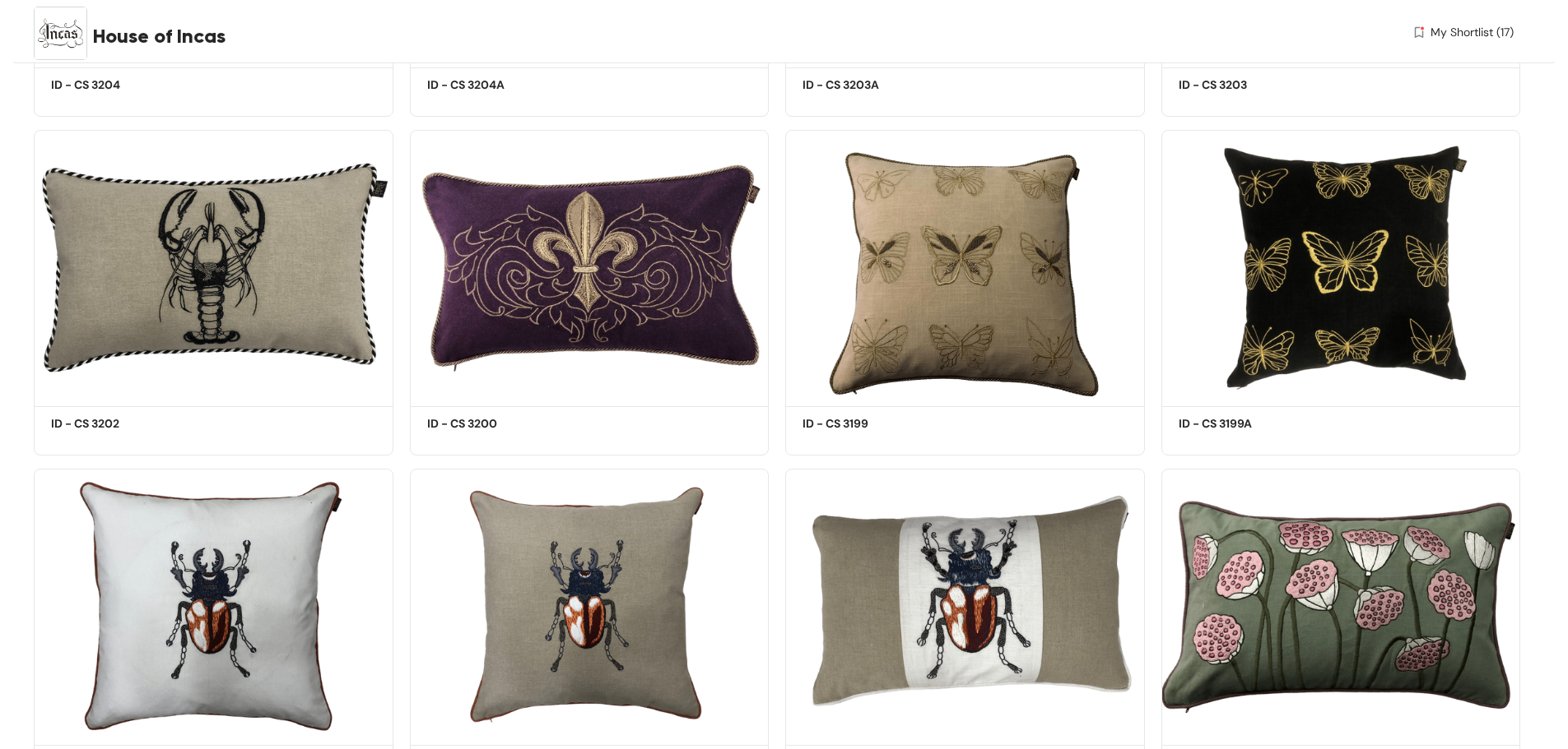
scroll to position [24014, 0]
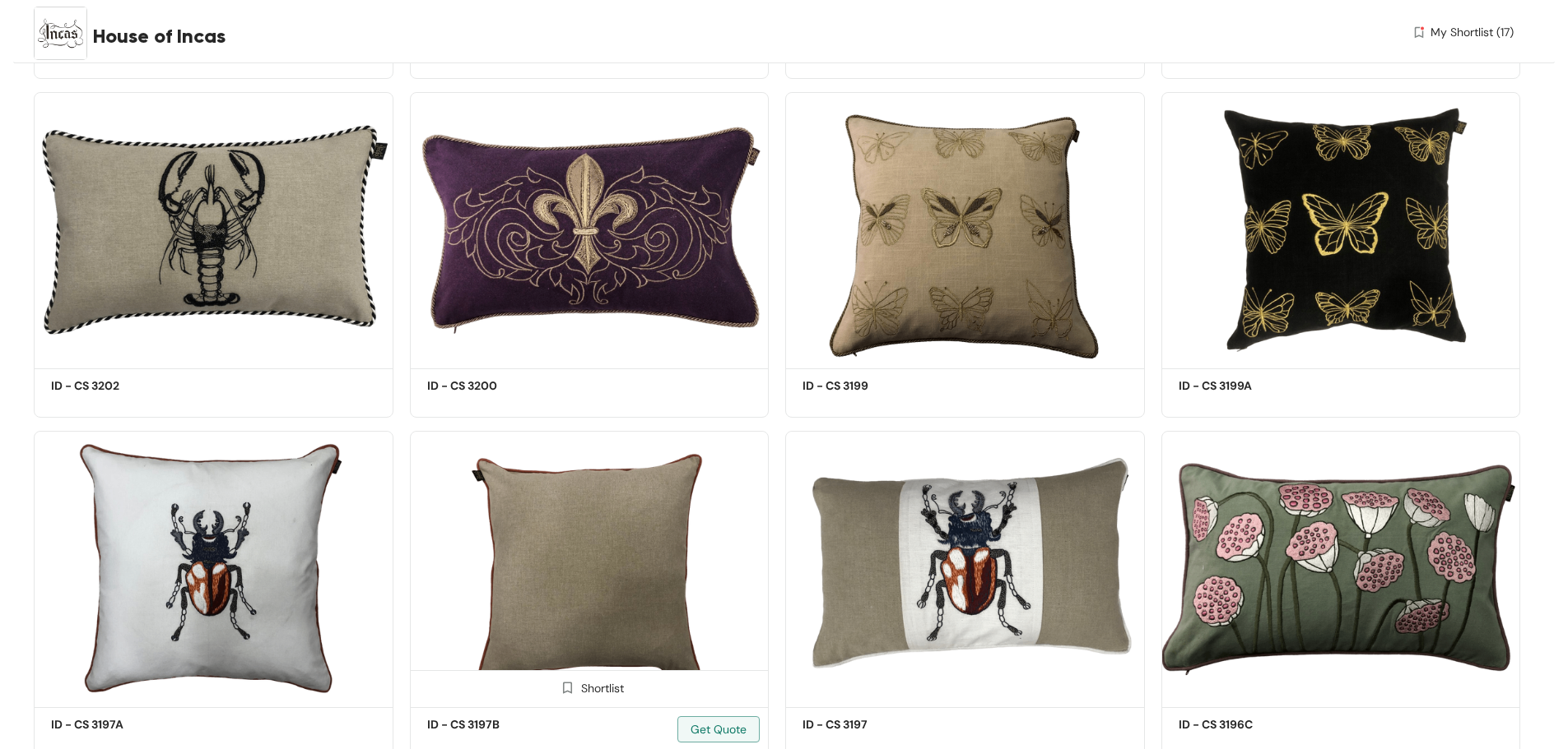
click at [565, 688] on img at bounding box center [568, 688] width 16 height 16
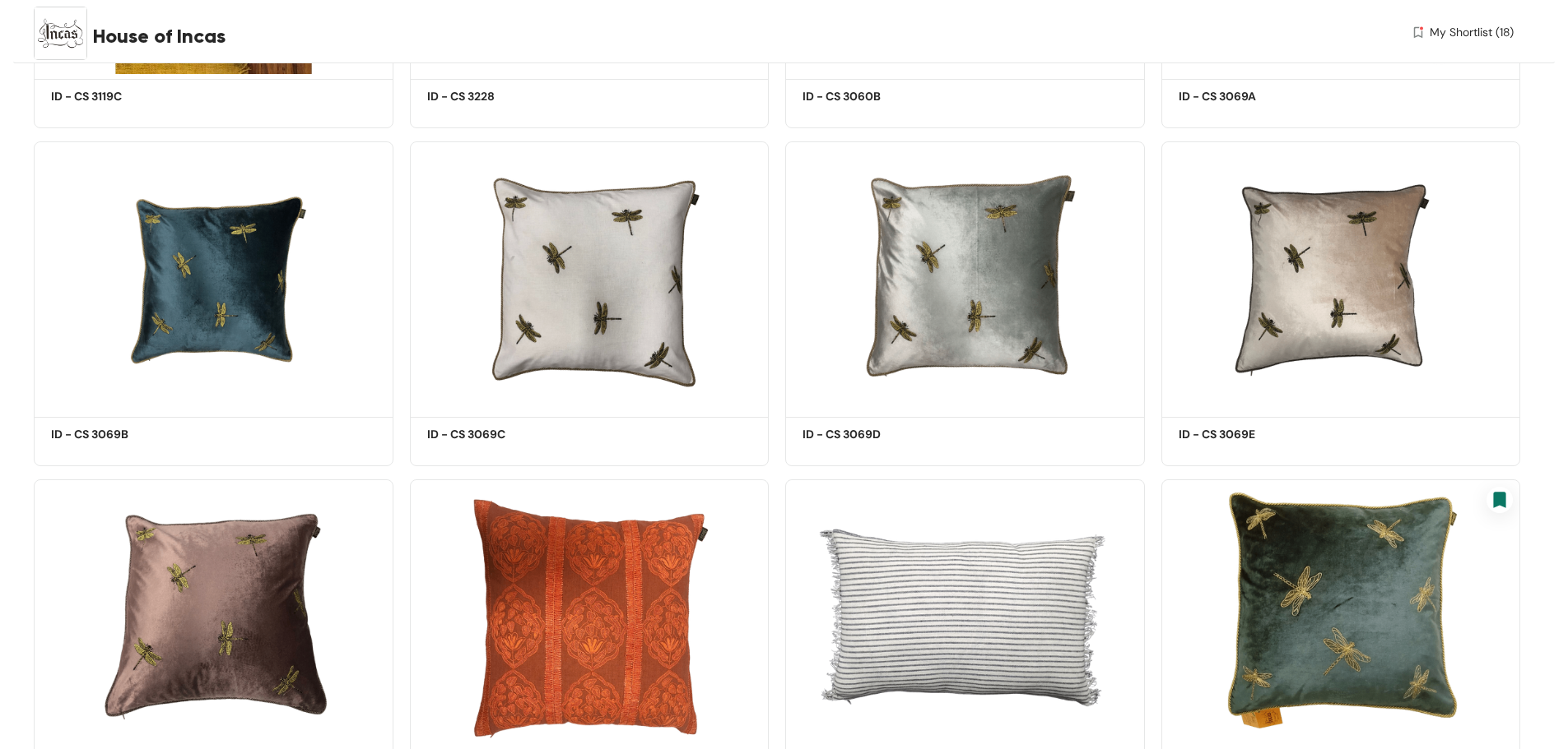
scroll to position [17926, 0]
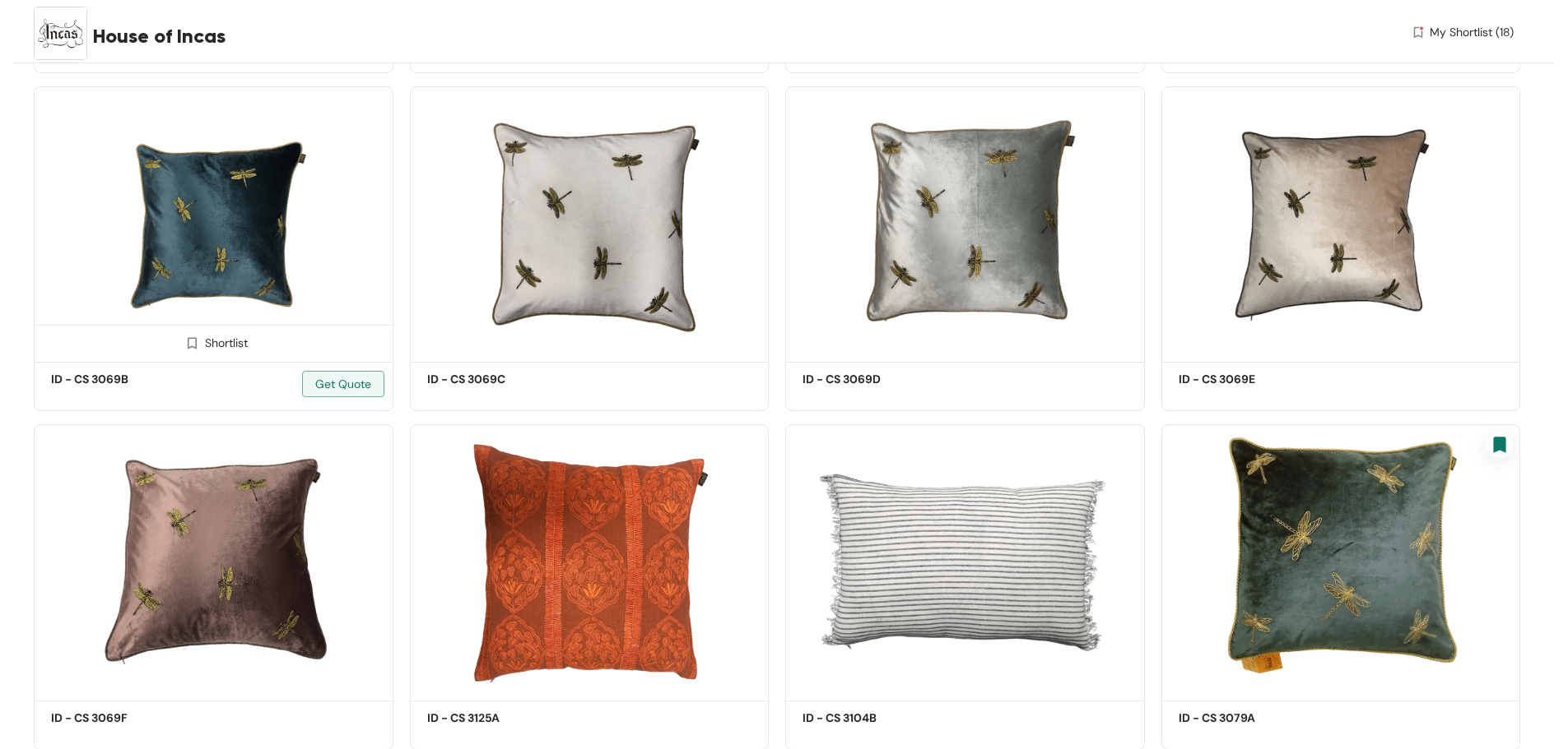
click at [196, 344] on img at bounding box center [193, 343] width 16 height 16
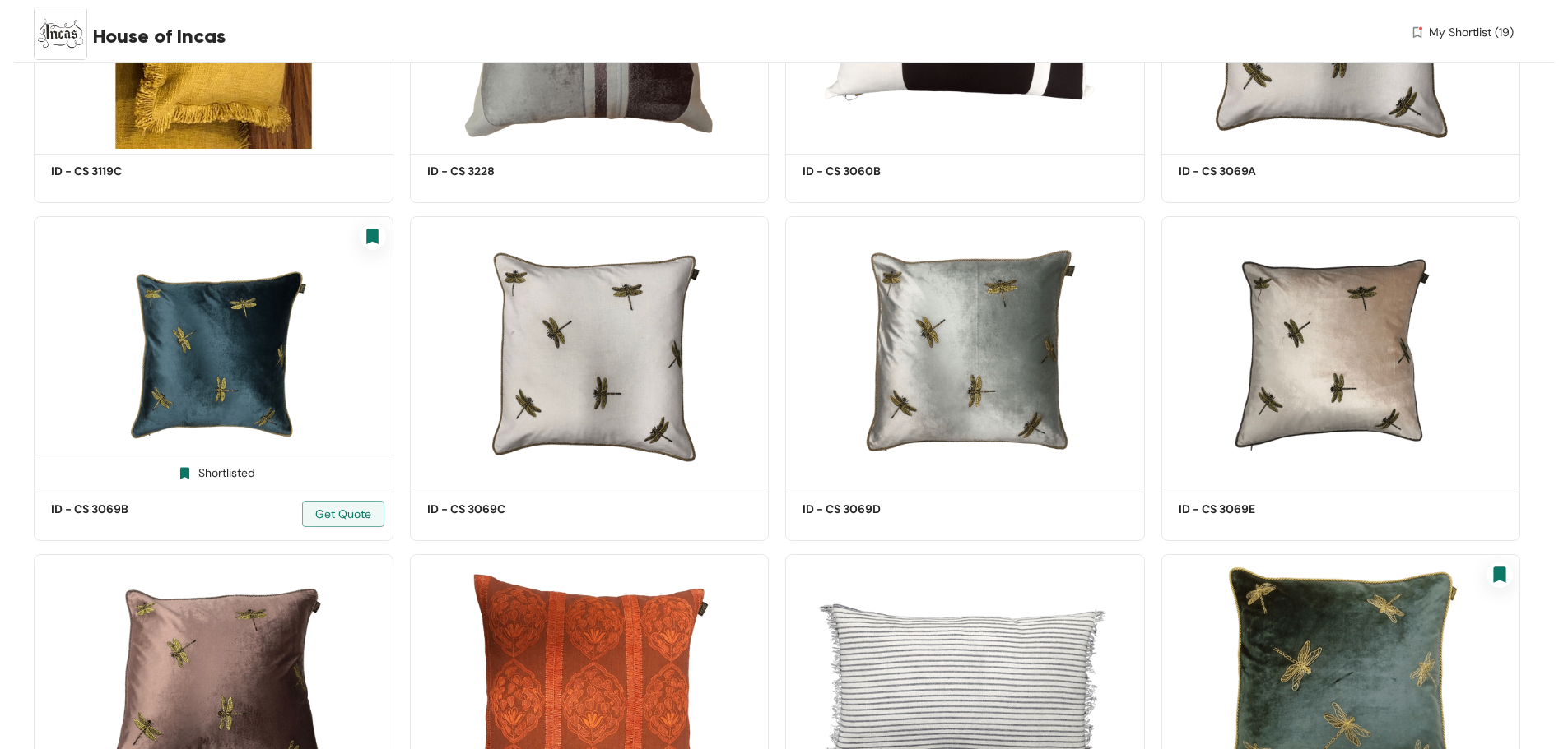
scroll to position [17762, 0]
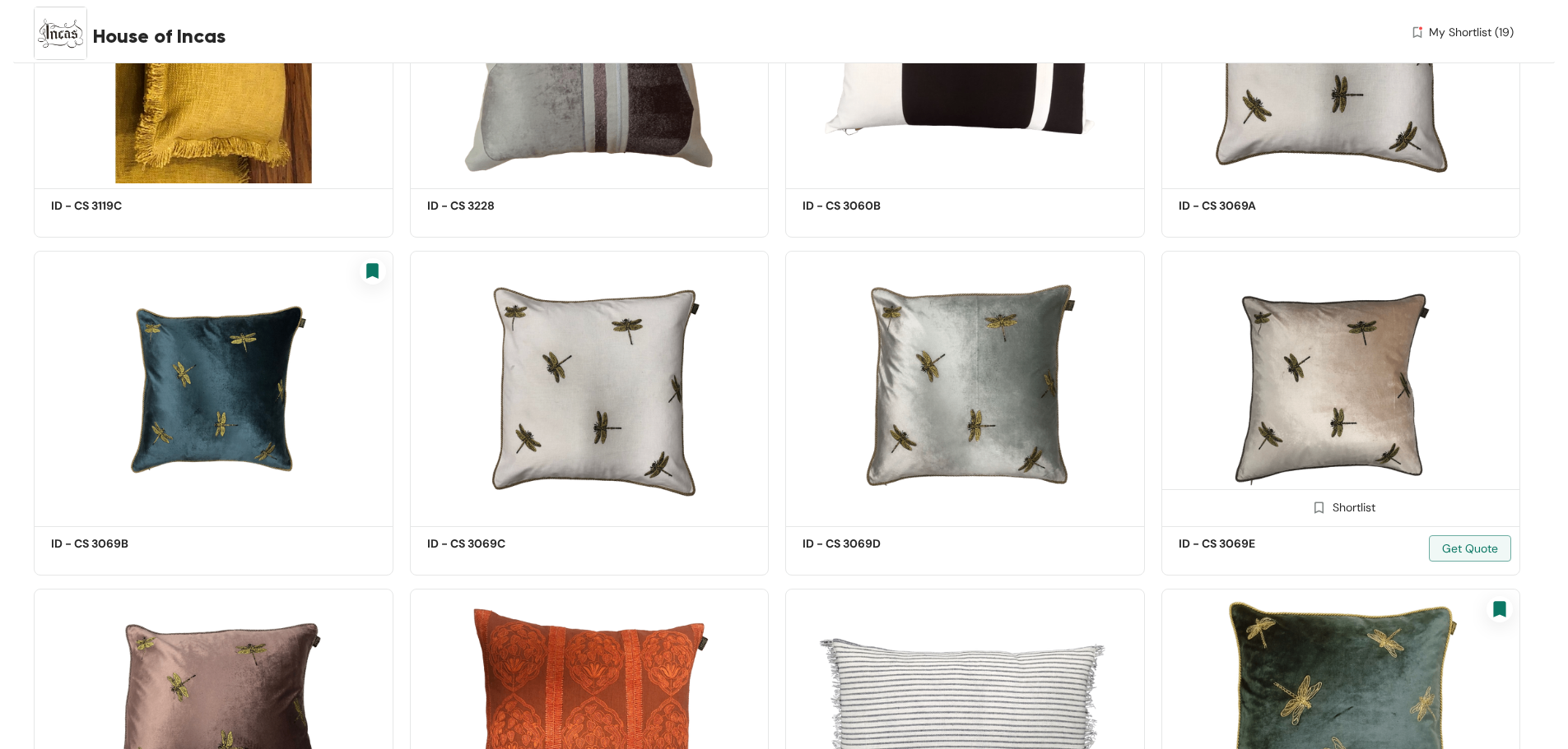
click at [1320, 507] on img at bounding box center [1319, 508] width 16 height 16
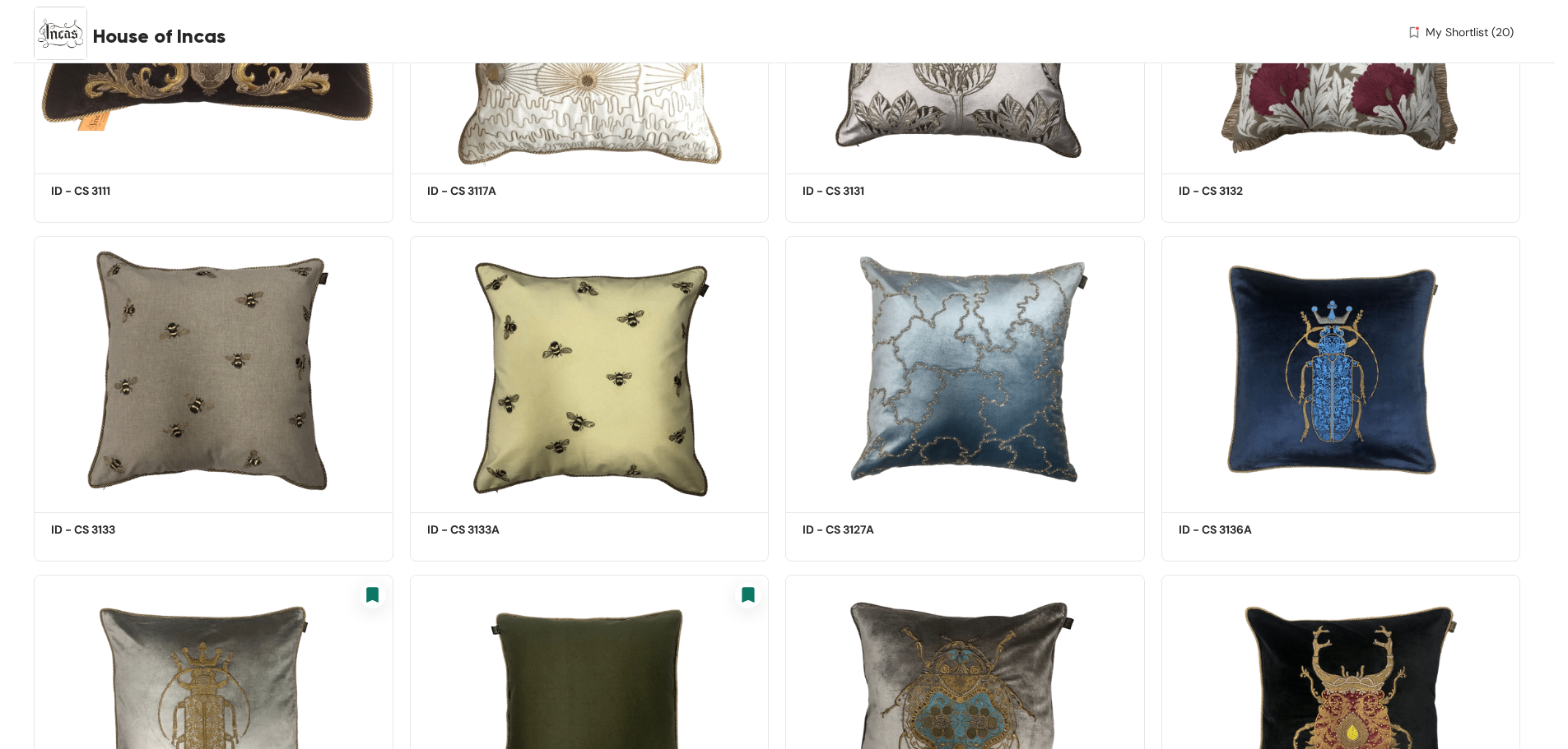
scroll to position [6904, 0]
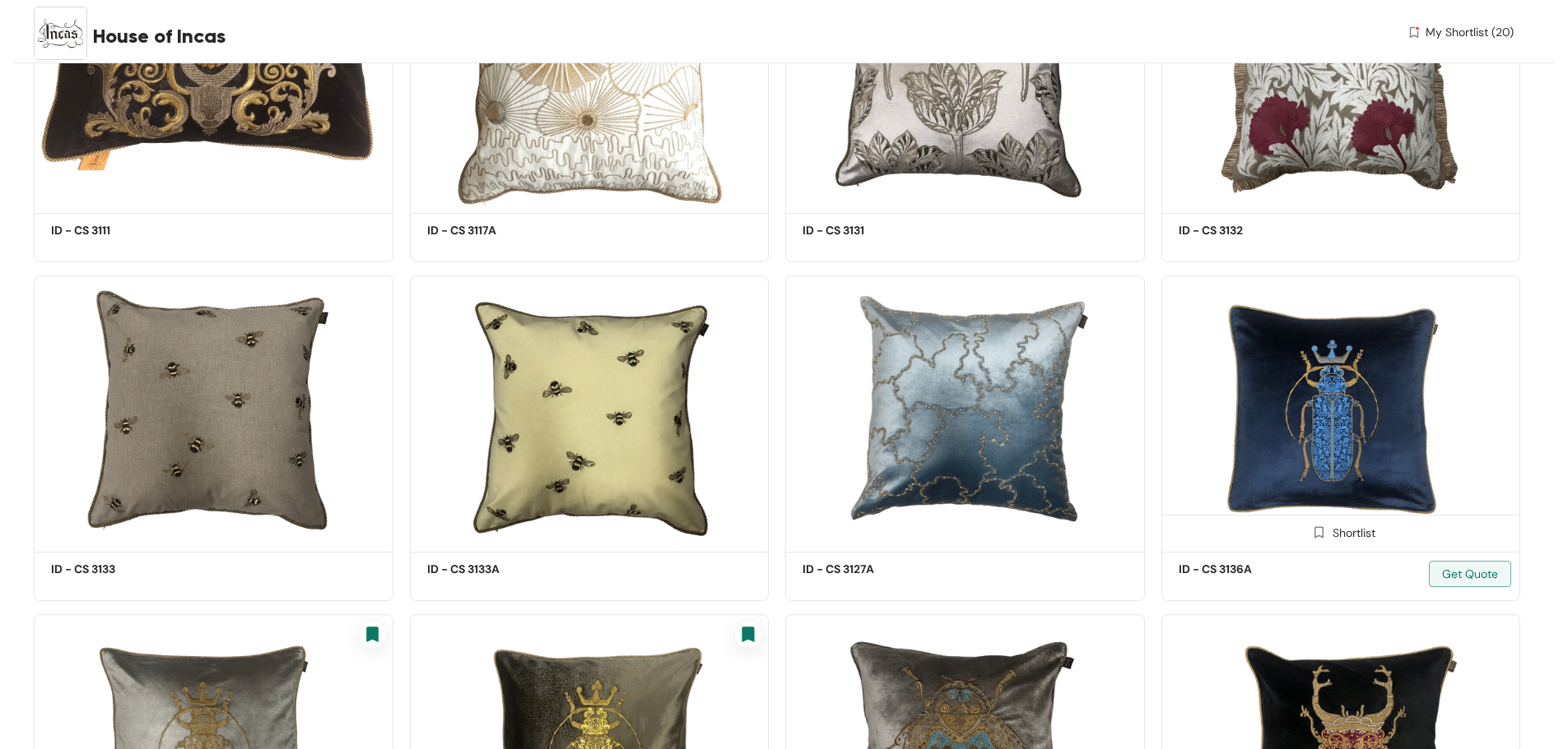
click at [1317, 531] on img at bounding box center [1319, 533] width 16 height 16
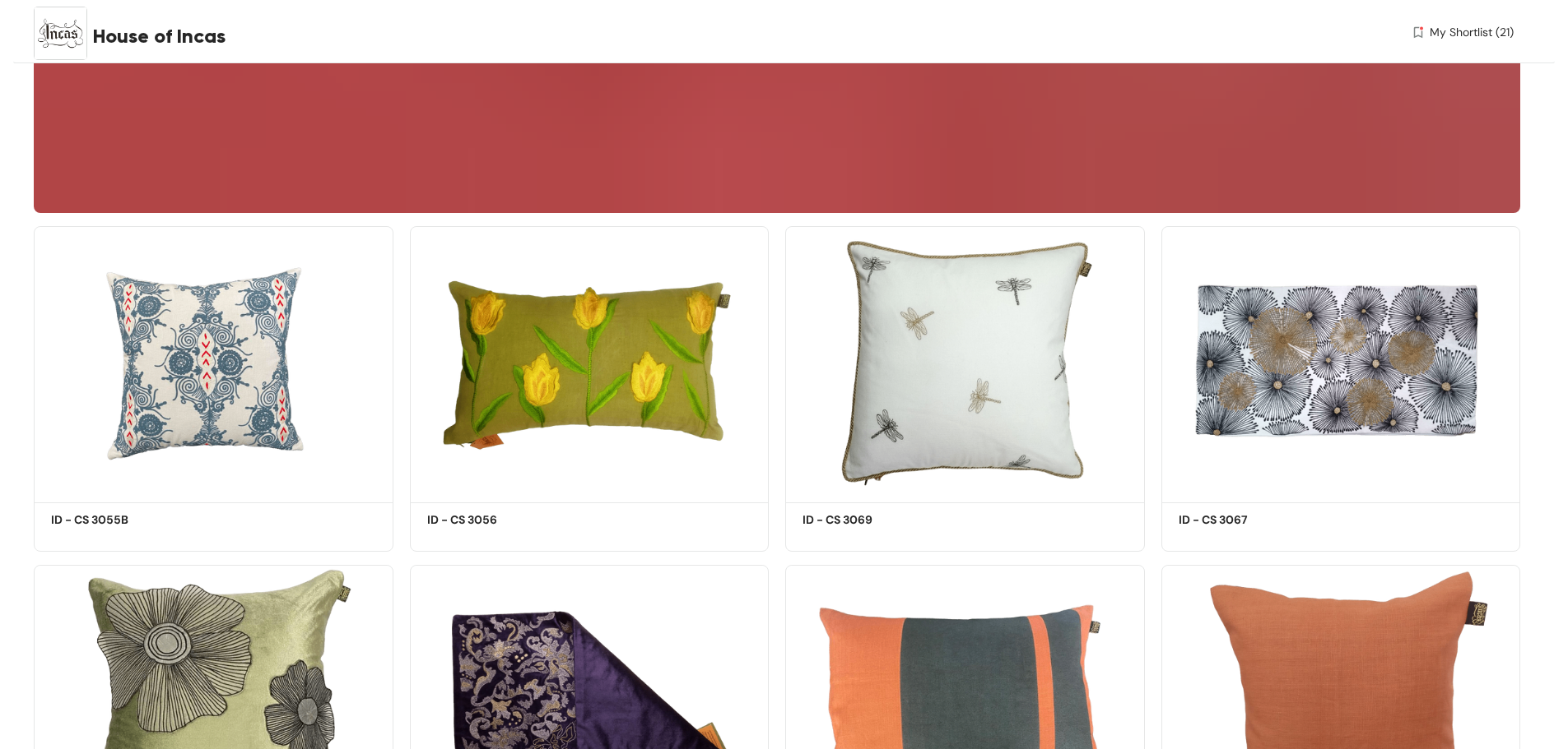
scroll to position [0, 0]
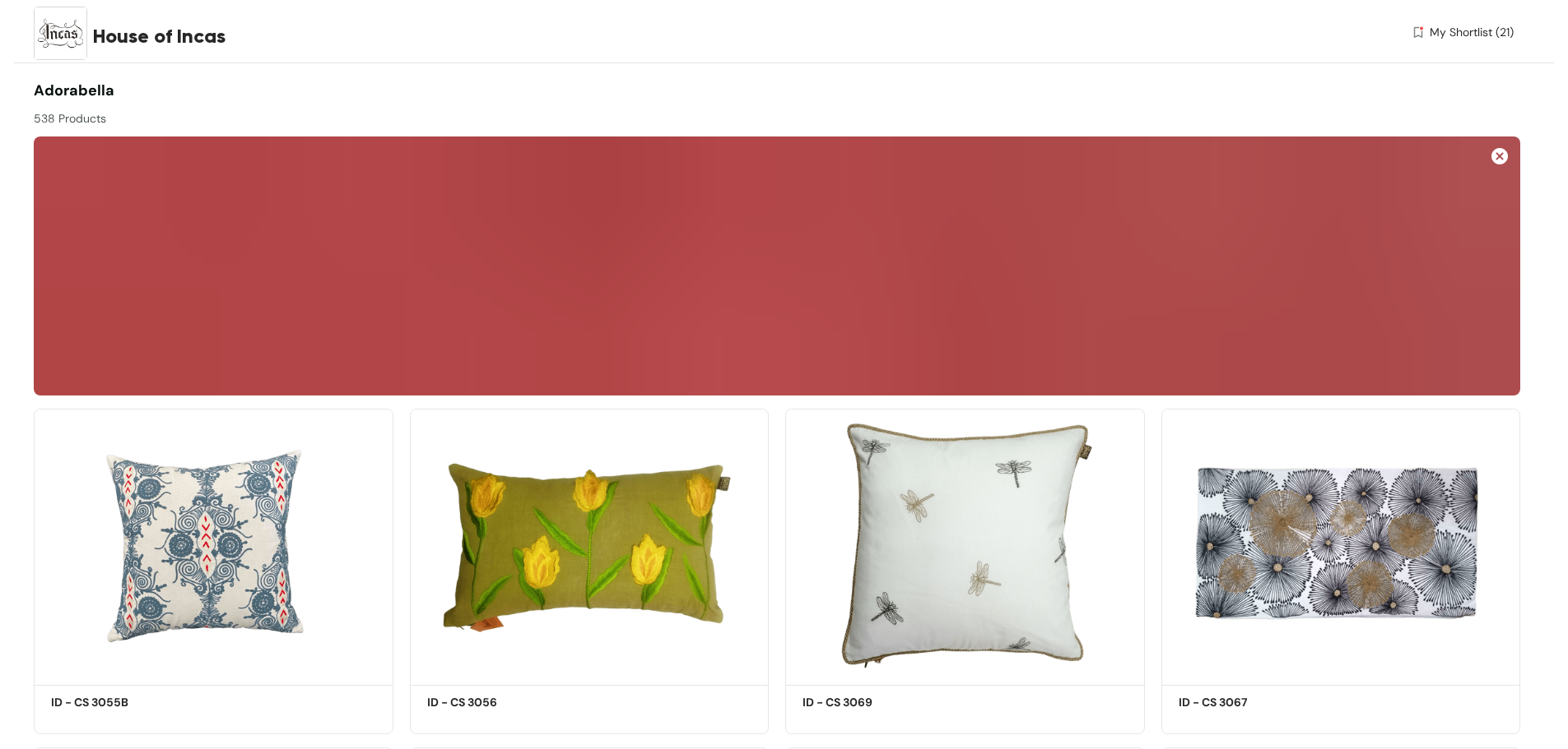
click at [1432, 32] on span "My Shortlist (21)" at bounding box center [1471, 32] width 84 height 17
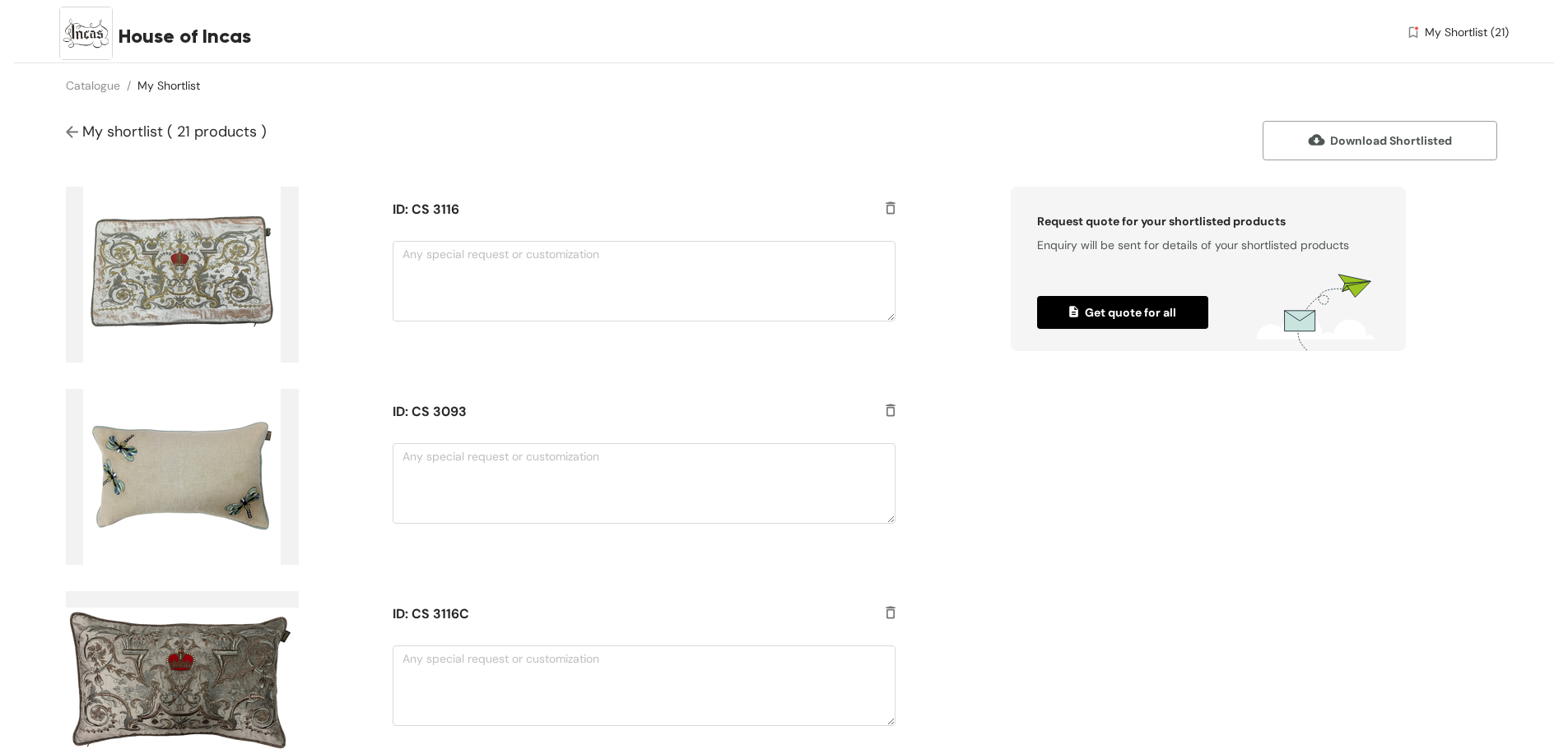
click at [1326, 137] on img "button" at bounding box center [1319, 141] width 22 height 15
click at [157, 134] on span "My shortlist ( 21 products )" at bounding box center [175, 132] width 185 height 20
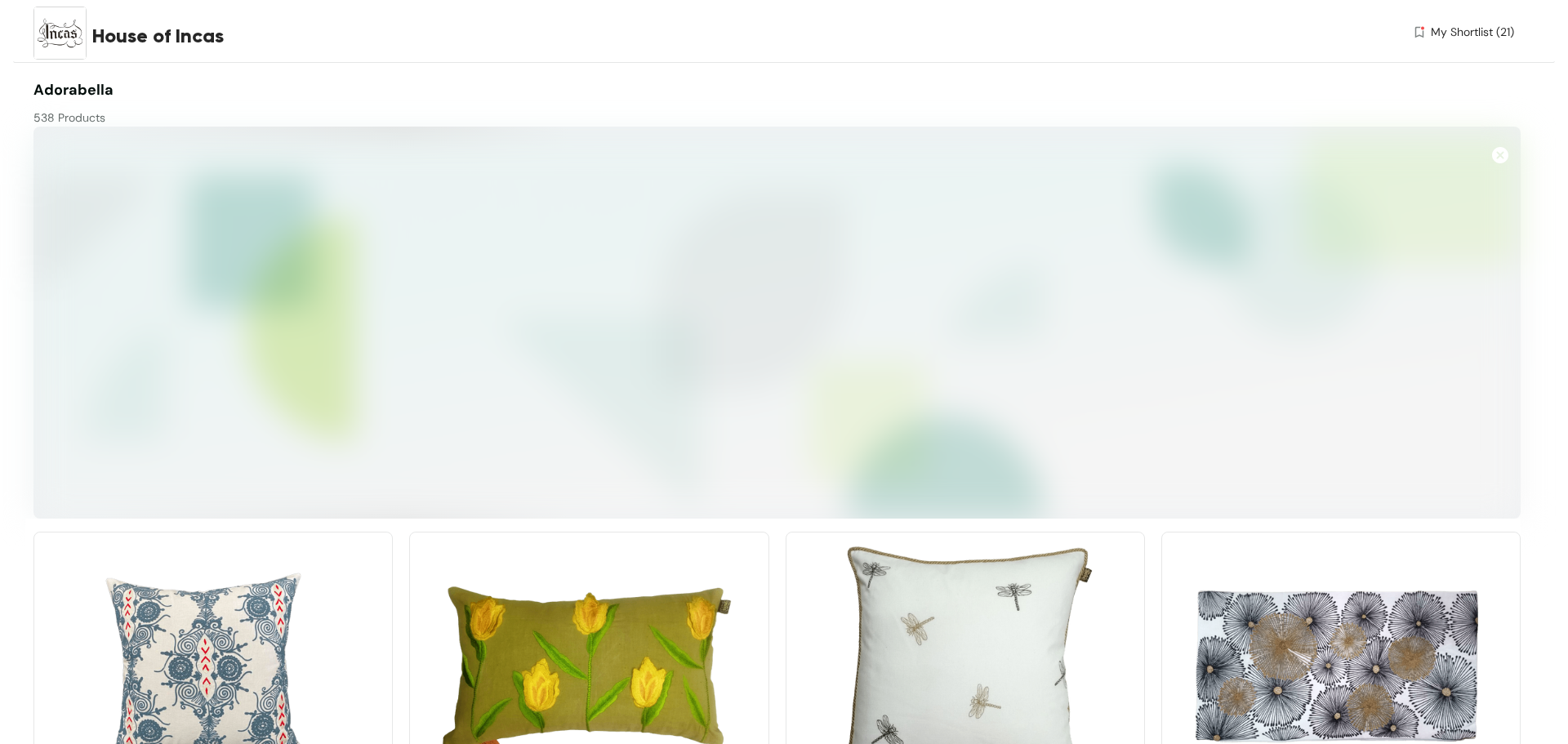
click at [1434, 29] on span "My Shortlist (21)" at bounding box center [1472, 32] width 84 height 17
